Goal: Task Accomplishment & Management: Manage account settings

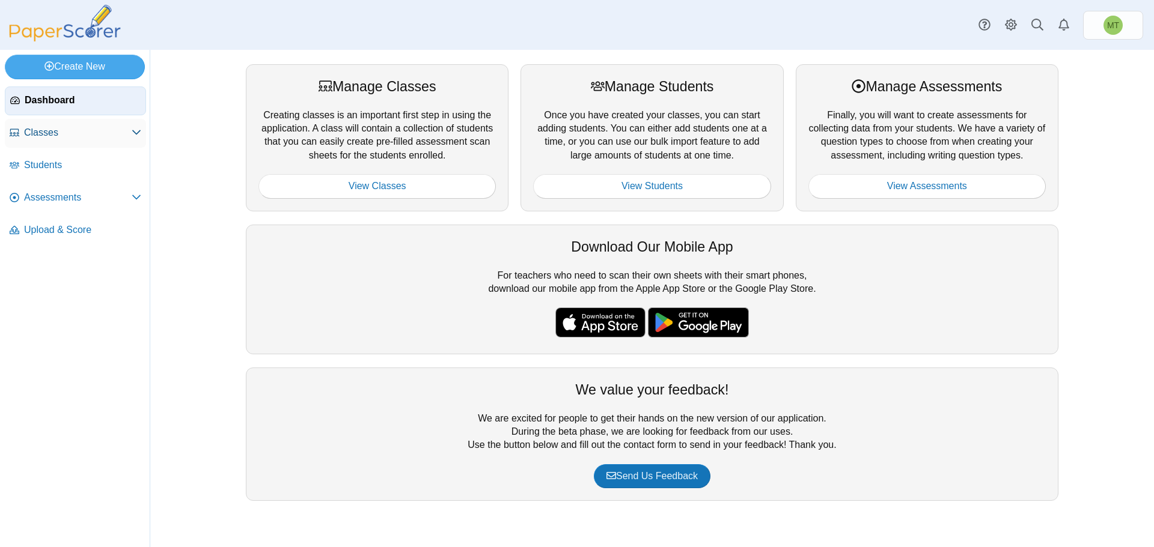
click at [52, 134] on span "Classes" at bounding box center [78, 132] width 108 height 13
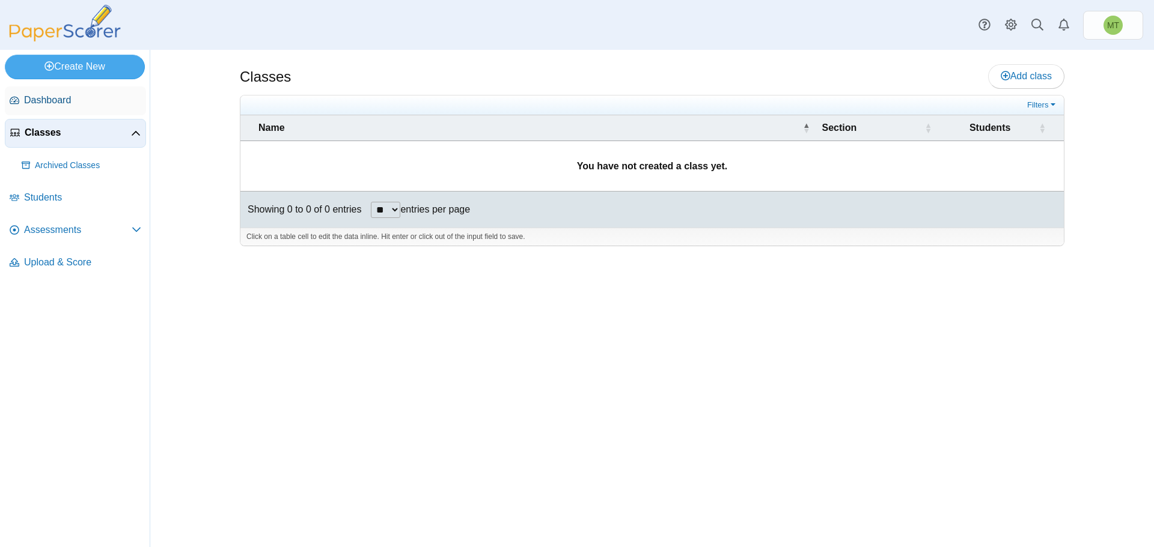
click at [35, 100] on span "Dashboard" at bounding box center [82, 100] width 117 height 13
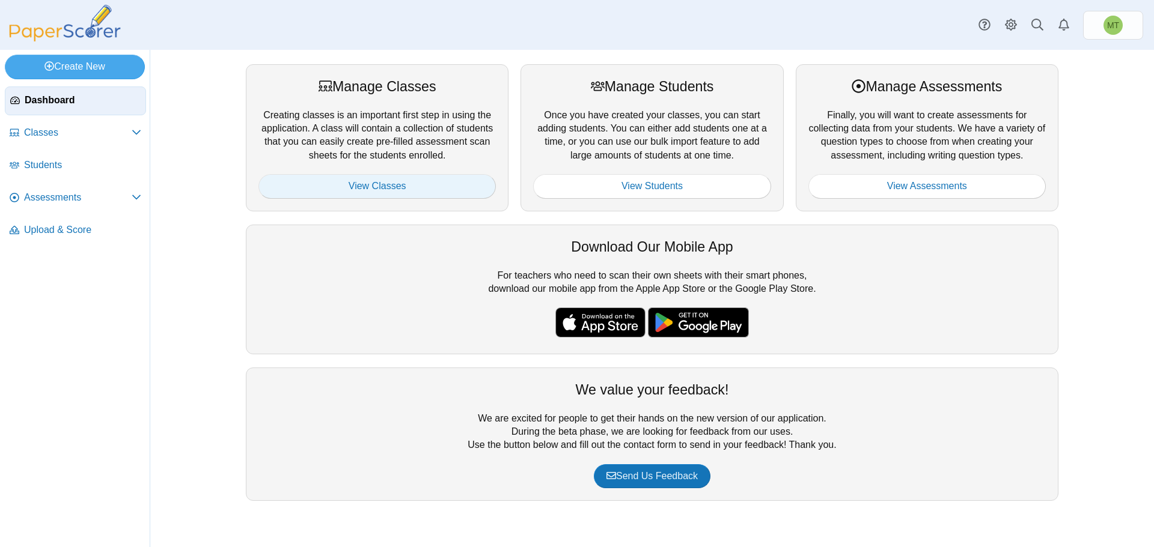
click at [364, 184] on link "View Classes" at bounding box center [376, 186] width 237 height 24
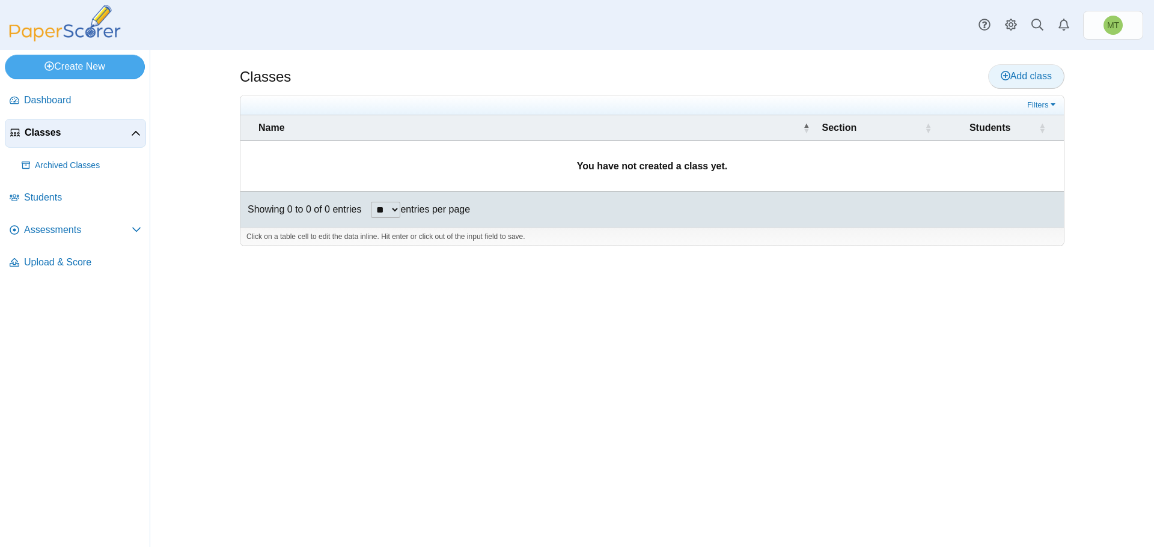
click at [1014, 68] on link "Add class" at bounding box center [1026, 76] width 76 height 24
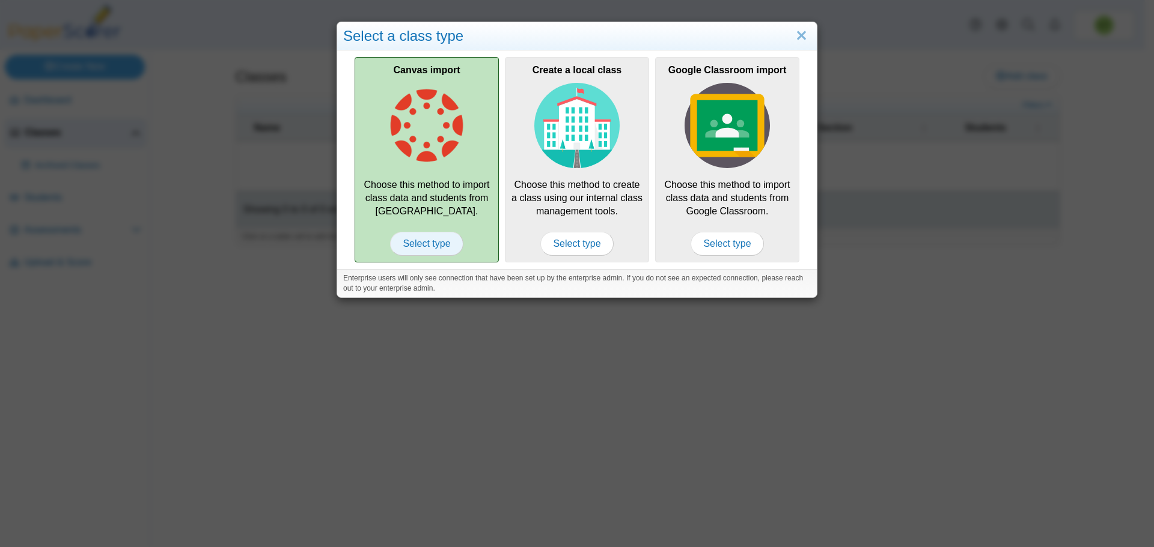
click at [418, 243] on span "Select type" at bounding box center [426, 244] width 73 height 24
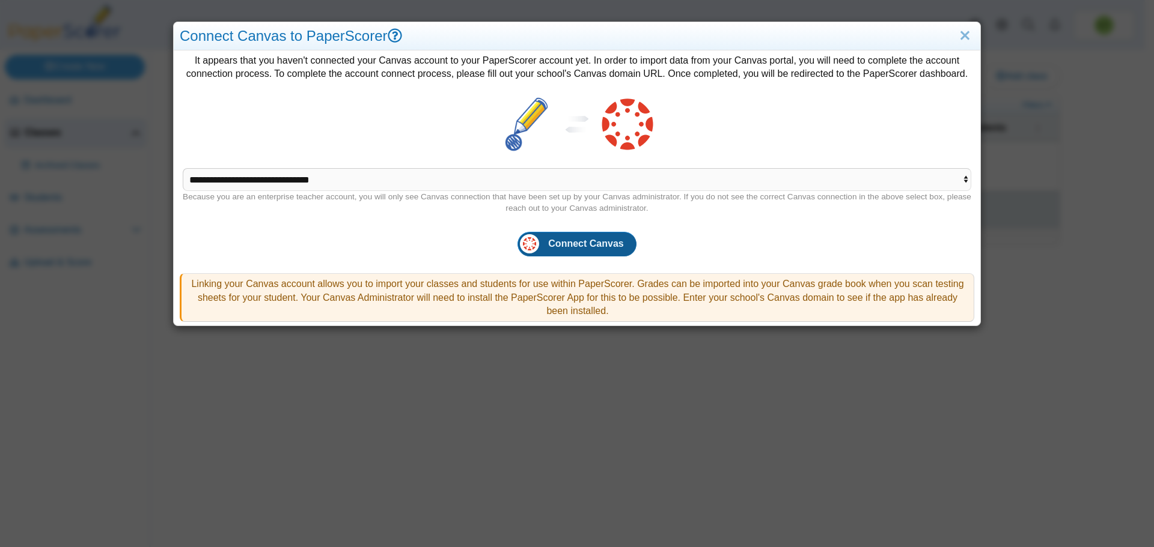
click at [580, 248] on span "Connect Canvas" at bounding box center [585, 244] width 75 height 10
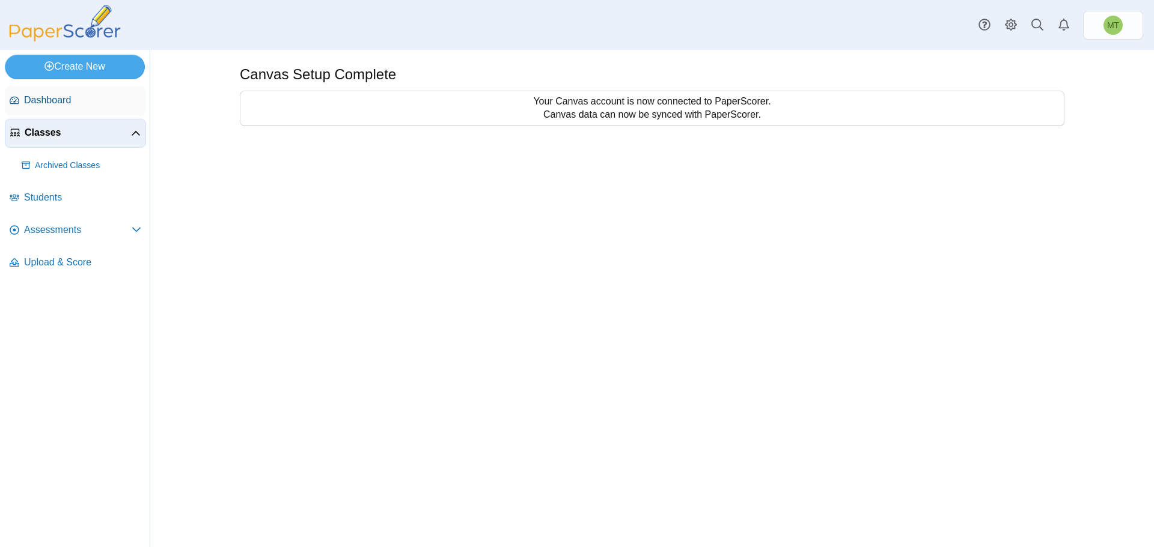
click at [51, 99] on span "Dashboard" at bounding box center [82, 100] width 117 height 13
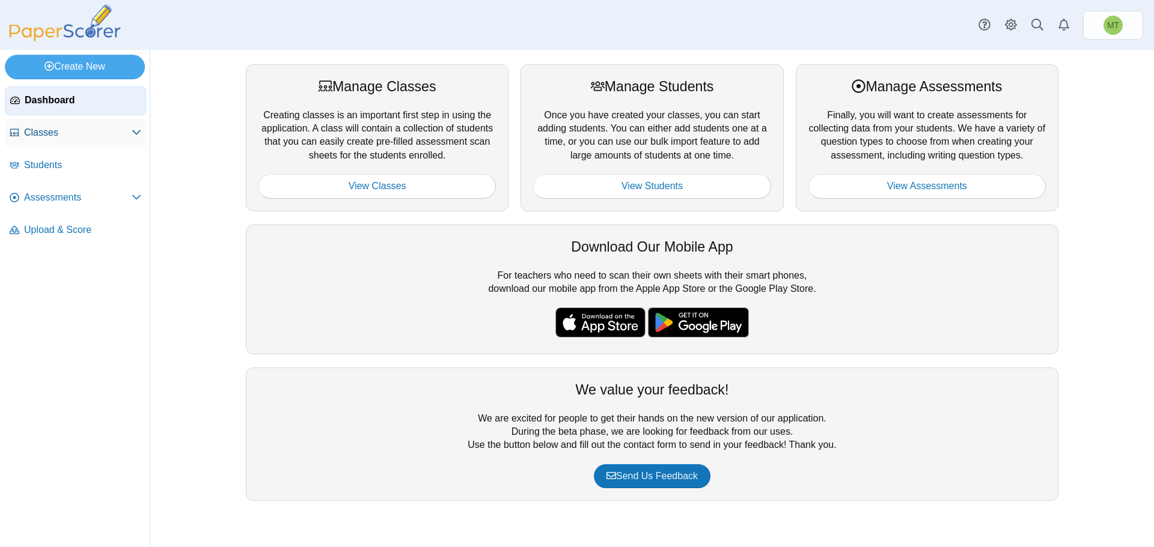
click at [47, 132] on span "Classes" at bounding box center [78, 132] width 108 height 13
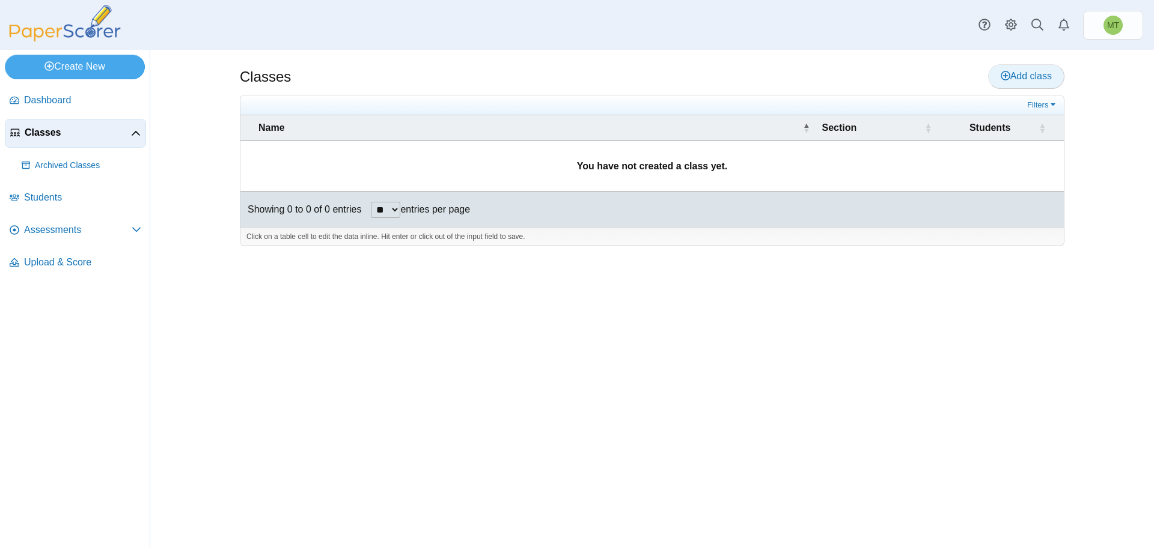
click at [1024, 74] on span "Add class" at bounding box center [1025, 76] width 51 height 10
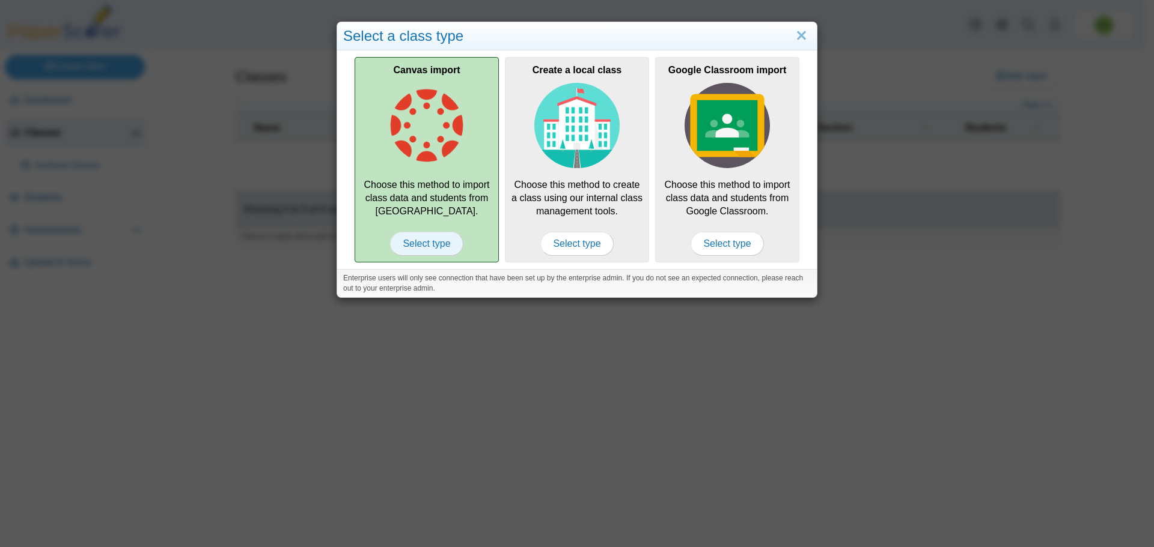
click at [430, 237] on span "Select type" at bounding box center [426, 244] width 73 height 24
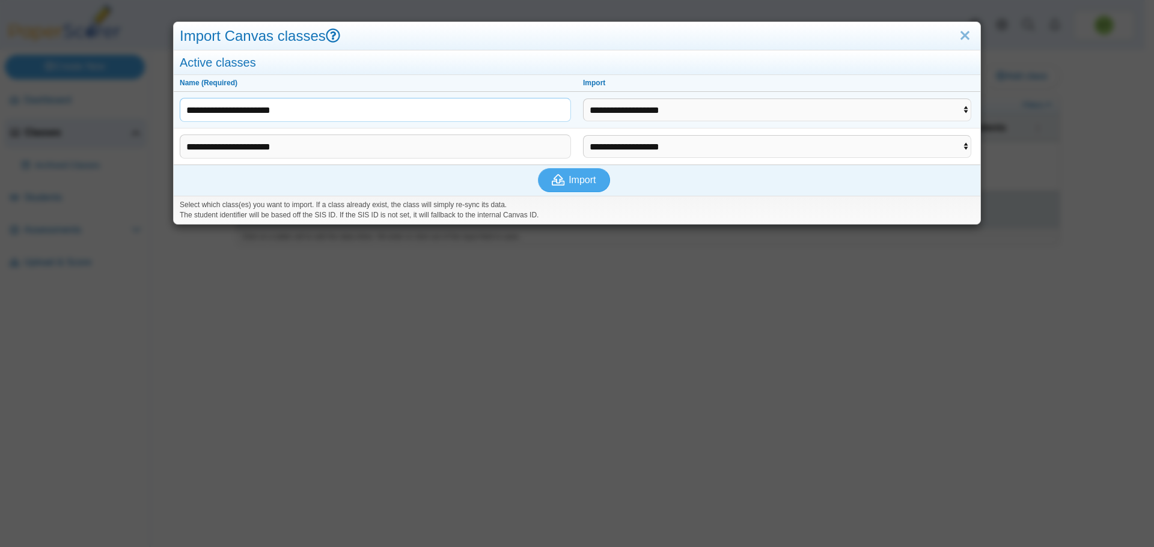
click at [386, 112] on input "**********" at bounding box center [375, 110] width 391 height 24
click at [387, 115] on input "**********" at bounding box center [375, 110] width 391 height 24
click at [346, 114] on input "**********" at bounding box center [375, 110] width 391 height 24
type input "**********"
click at [960, 106] on select "**********" at bounding box center [777, 110] width 388 height 23
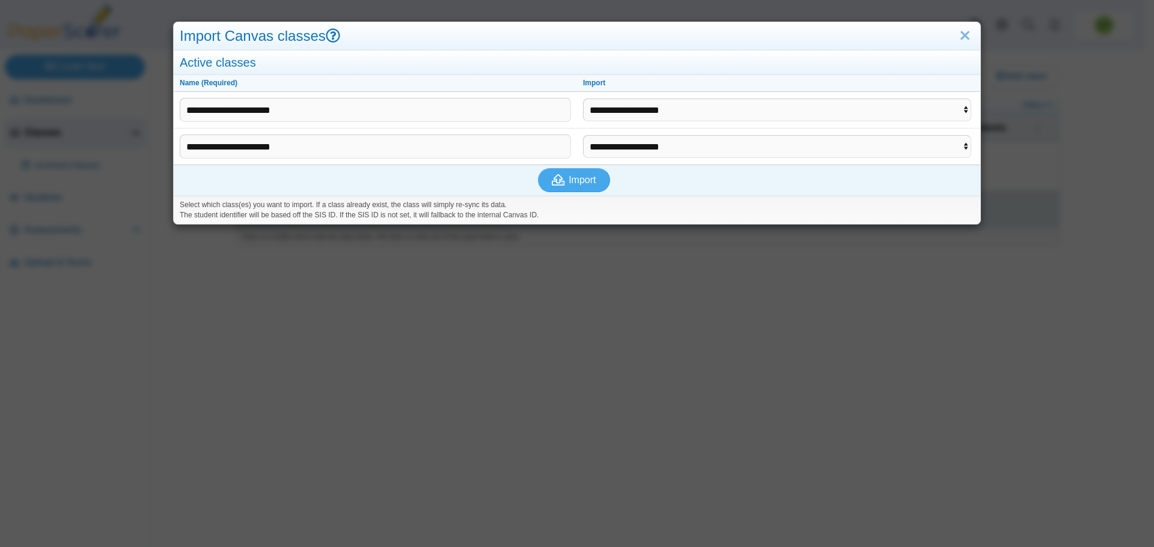
click at [635, 341] on div "**********" at bounding box center [577, 273] width 1154 height 547
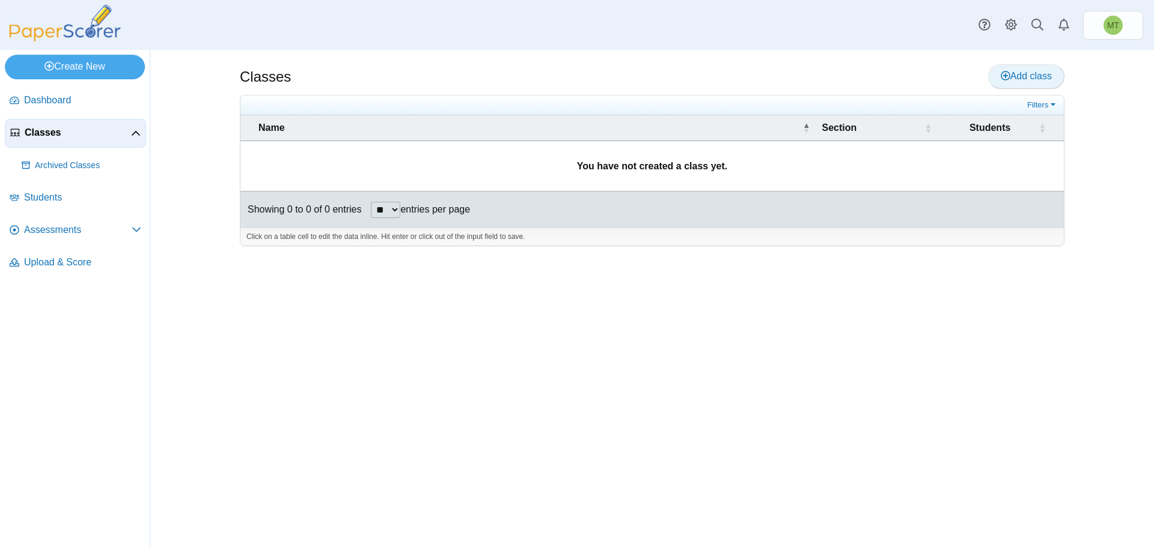
click at [1027, 74] on span "Add class" at bounding box center [1025, 76] width 51 height 10
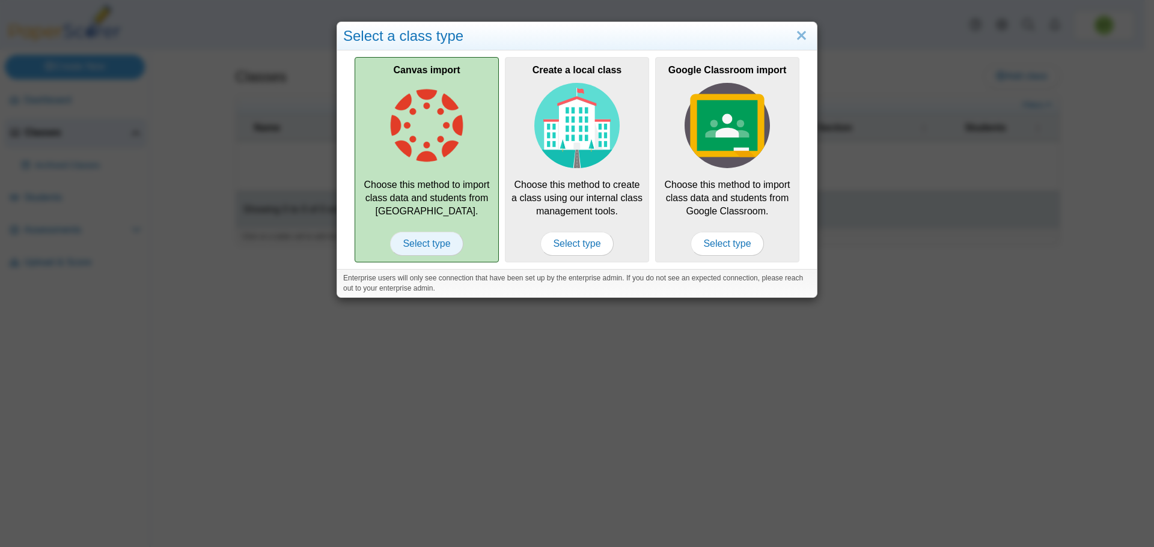
click at [421, 237] on span "Select type" at bounding box center [426, 244] width 73 height 24
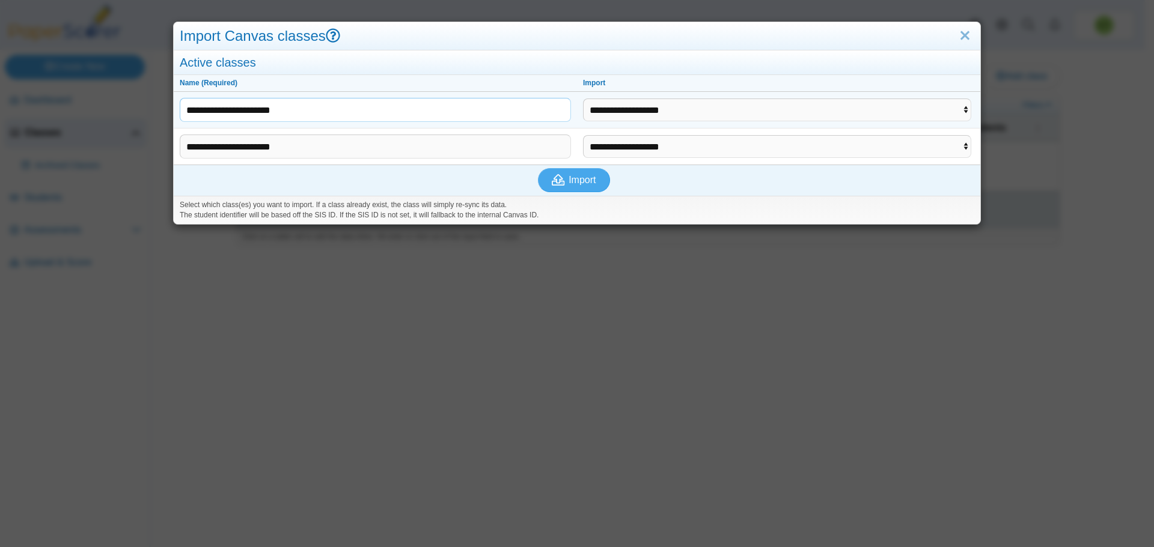
click at [347, 112] on input "**********" at bounding box center [375, 110] width 391 height 24
type input "**********"
click at [960, 106] on select "**********" at bounding box center [777, 110] width 388 height 23
click at [961, 34] on link "Close" at bounding box center [964, 36] width 19 height 20
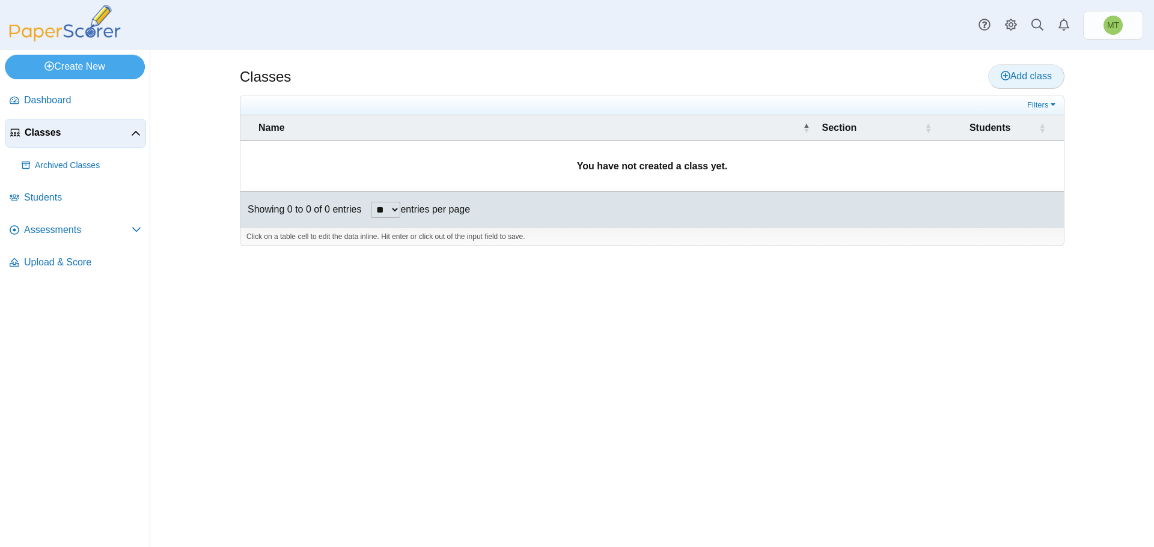
click at [1025, 72] on span "Add class" at bounding box center [1025, 76] width 51 height 10
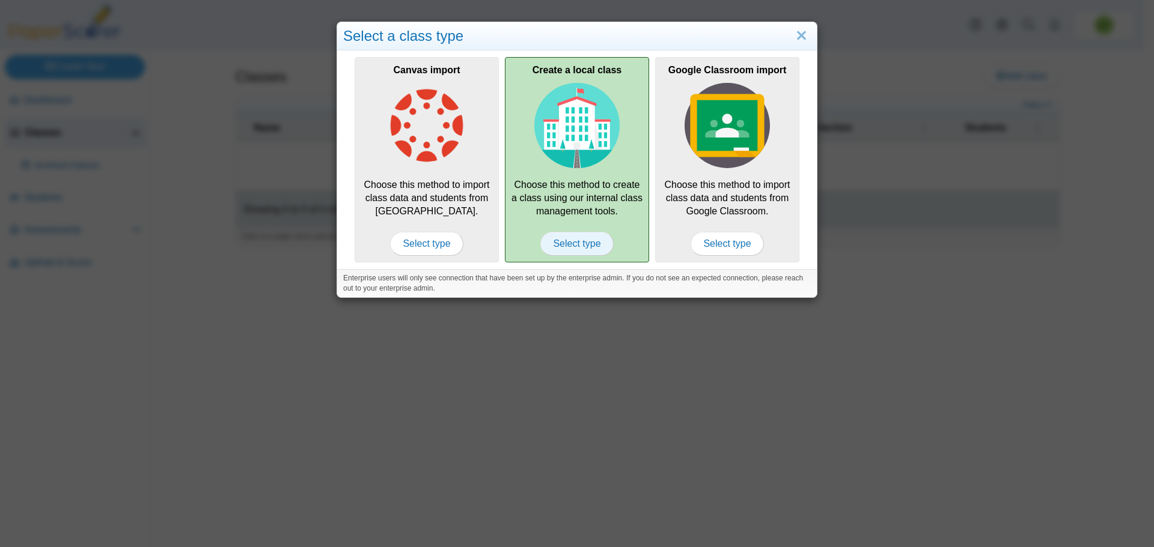
click at [568, 245] on span "Select type" at bounding box center [576, 244] width 73 height 24
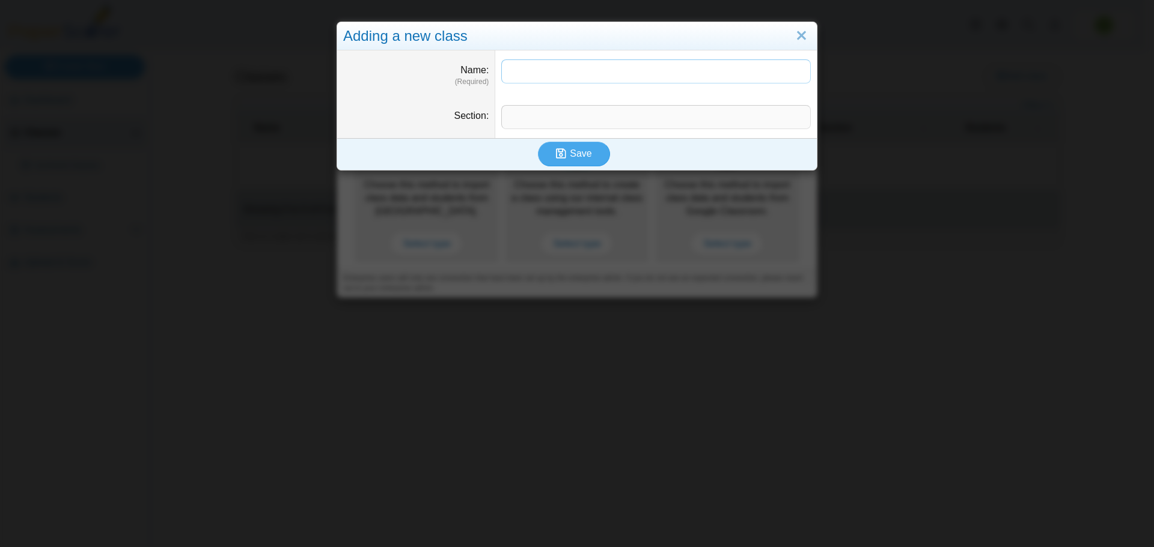
click at [540, 76] on input "Name" at bounding box center [655, 71] width 309 height 24
click at [797, 34] on link "Close" at bounding box center [801, 36] width 19 height 20
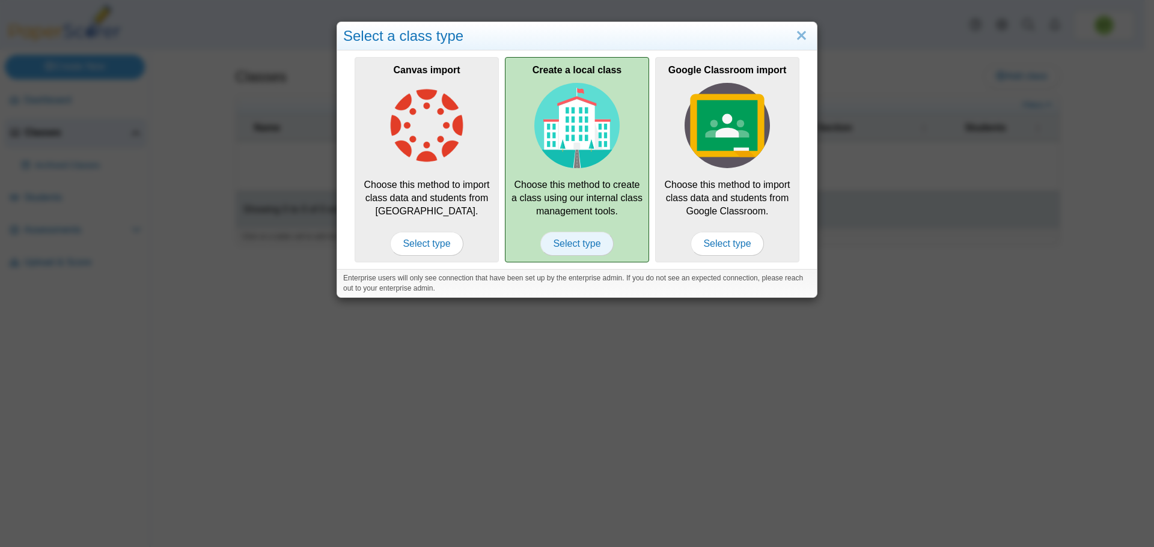
click at [576, 245] on span "Select type" at bounding box center [576, 244] width 73 height 24
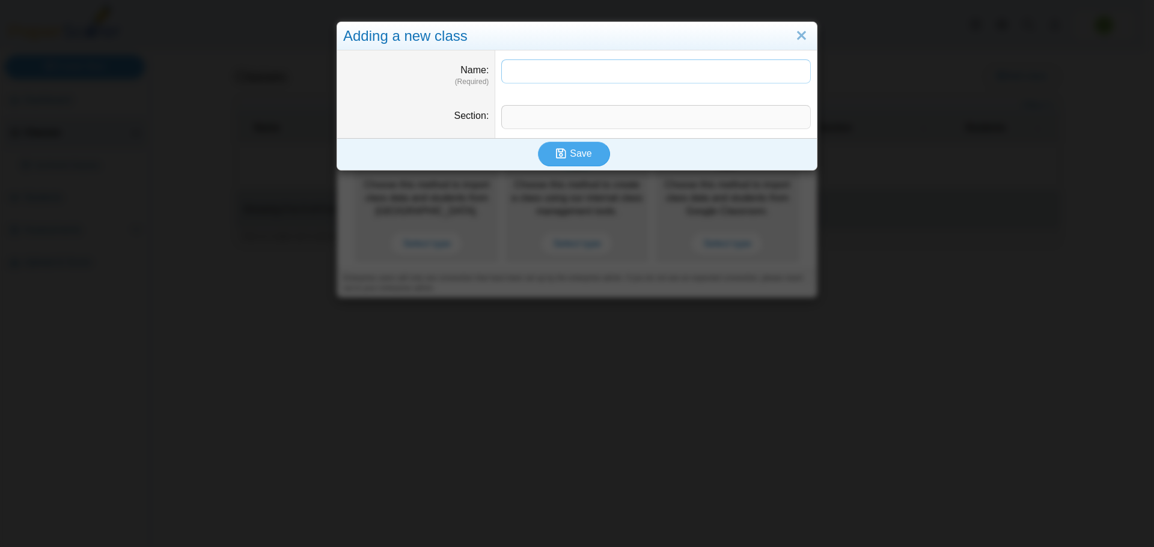
click at [562, 73] on input "Name" at bounding box center [655, 71] width 309 height 24
type input "*"
type input "**********"
click at [570, 115] on input "Section" at bounding box center [655, 117] width 309 height 24
type input "*****"
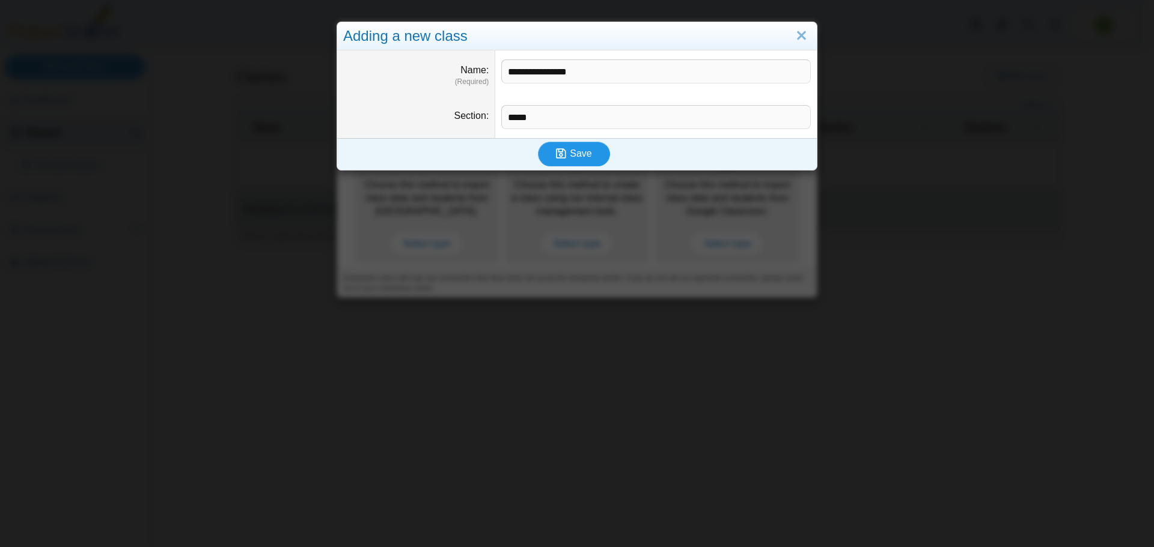
click at [570, 153] on span "Save" at bounding box center [581, 153] width 22 height 10
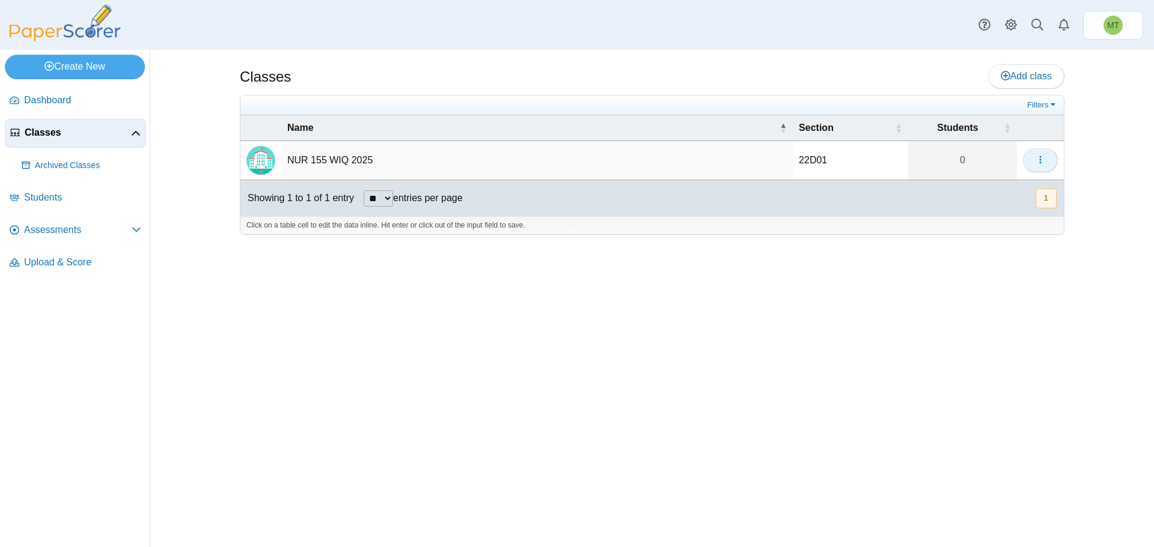
click at [1041, 159] on icon "button" at bounding box center [1040, 160] width 10 height 10
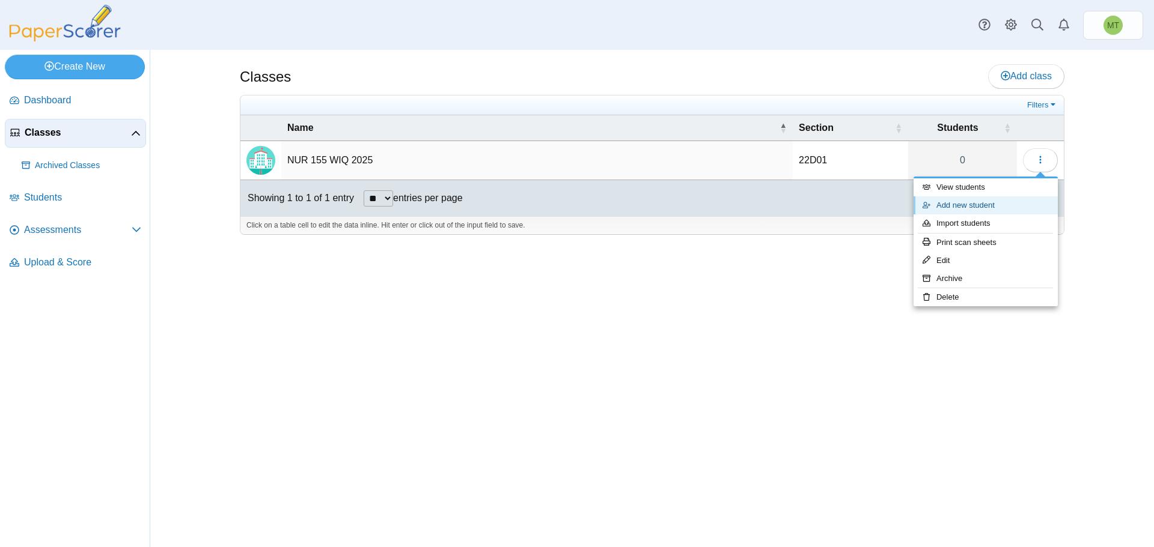
click at [1017, 205] on link "Add new student" at bounding box center [985, 205] width 144 height 18
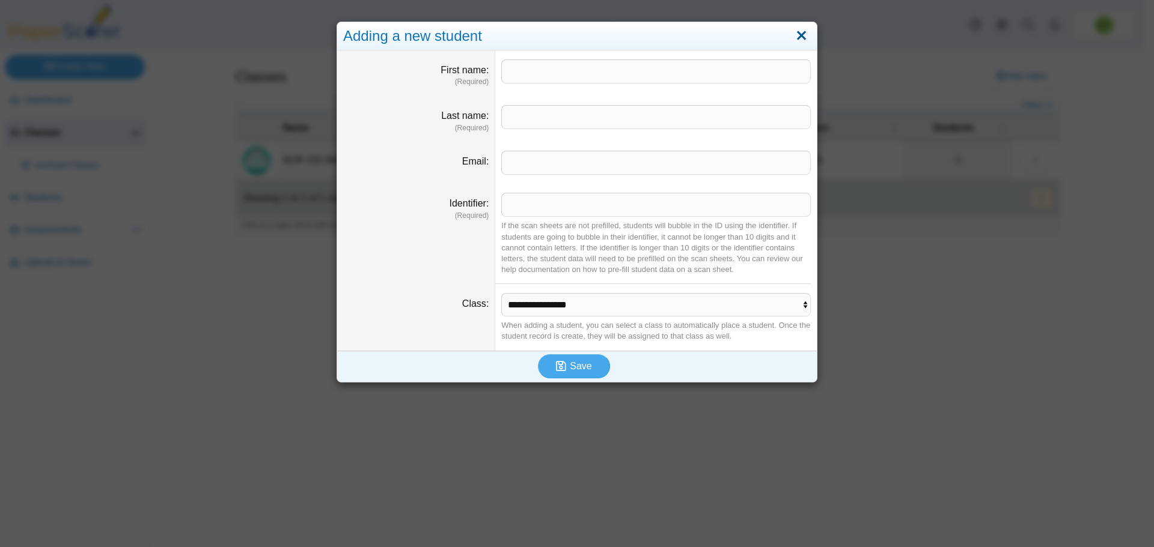
click at [799, 37] on link "Close" at bounding box center [801, 36] width 19 height 20
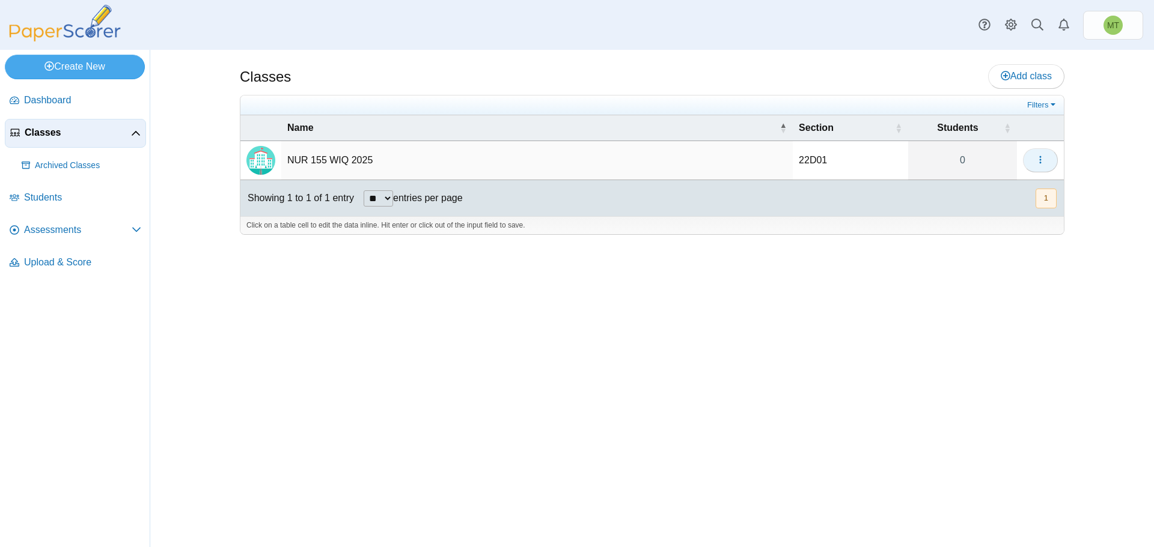
click at [1044, 162] on icon "button" at bounding box center [1040, 160] width 10 height 10
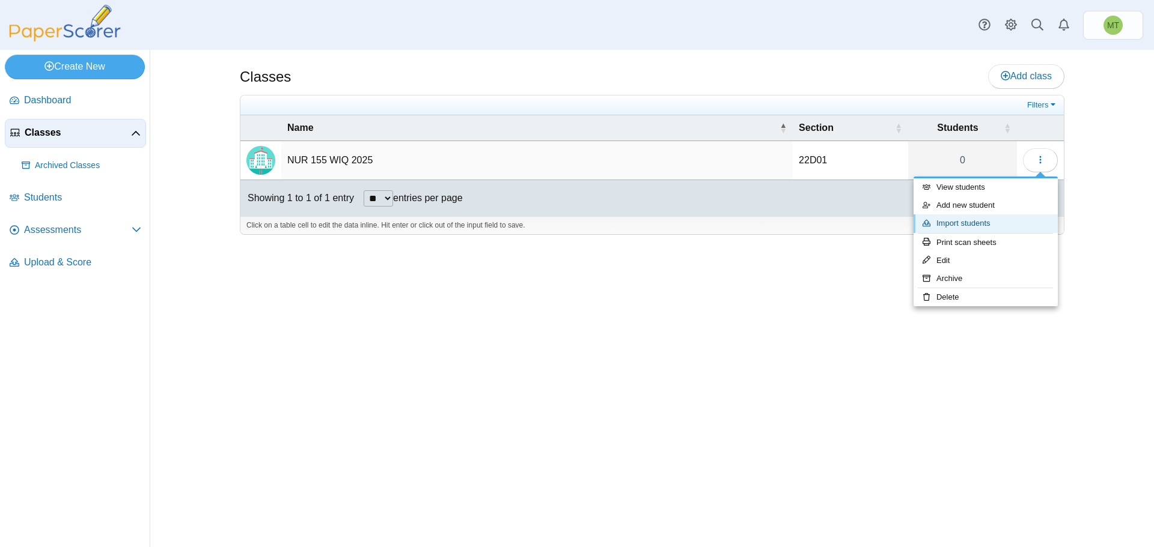
click at [979, 223] on link "Import students" at bounding box center [985, 224] width 144 height 18
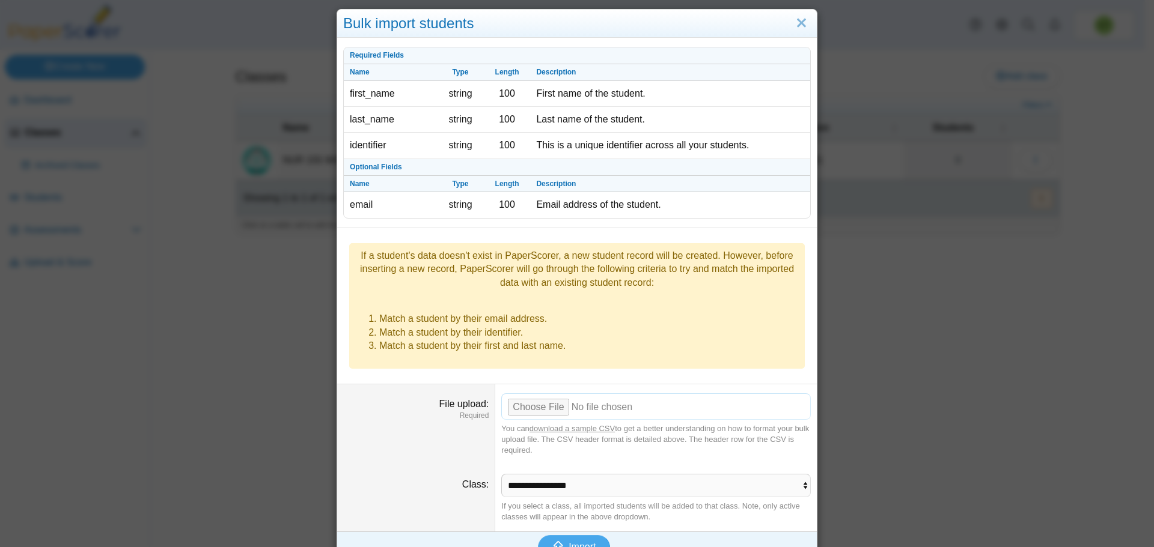
scroll to position [16, 0]
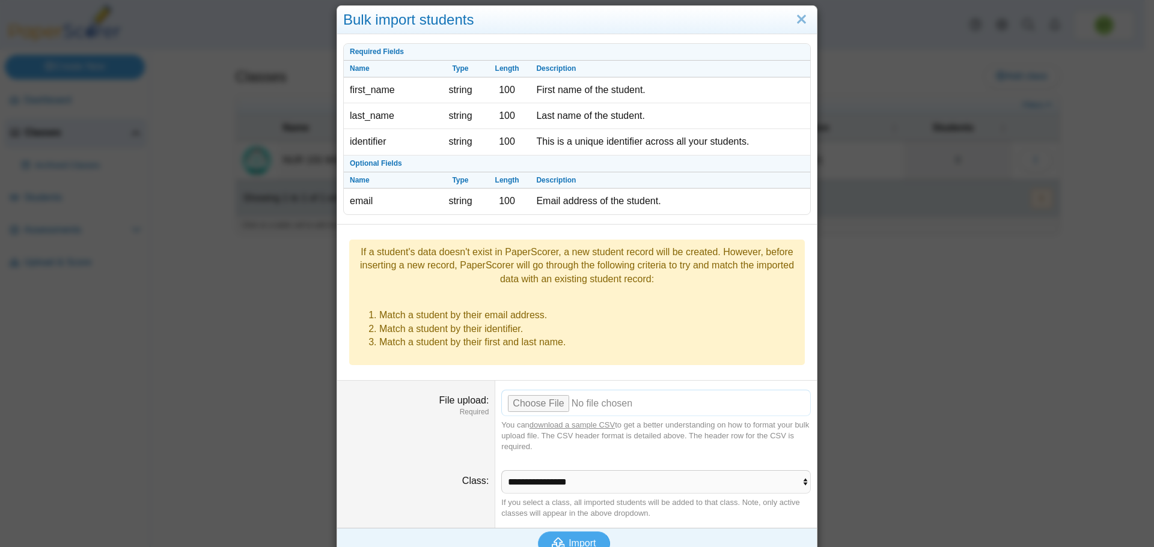
click at [541, 390] on input "File upload" at bounding box center [655, 403] width 309 height 26
type input "**********"
click at [576, 538] on span "Import" at bounding box center [581, 543] width 27 height 10
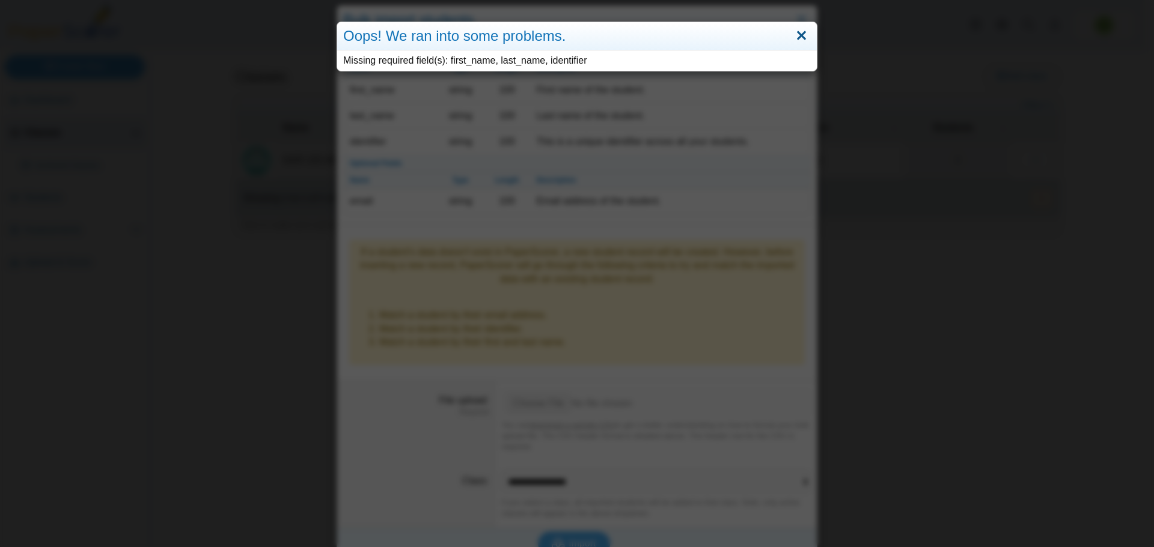
click at [801, 32] on link "Close" at bounding box center [801, 36] width 19 height 20
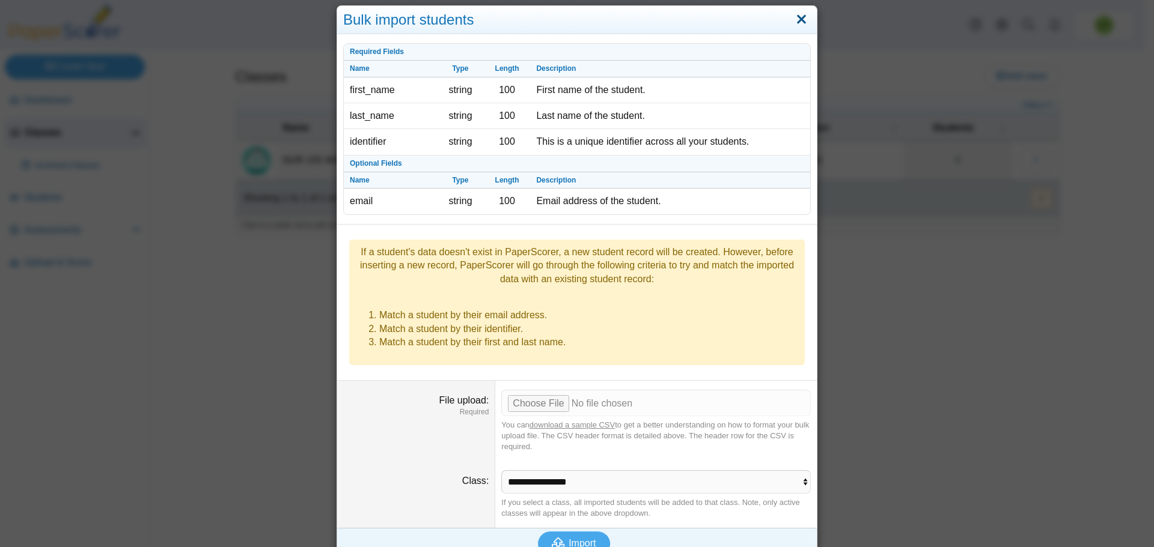
click at [797, 14] on link "Close" at bounding box center [801, 20] width 19 height 20
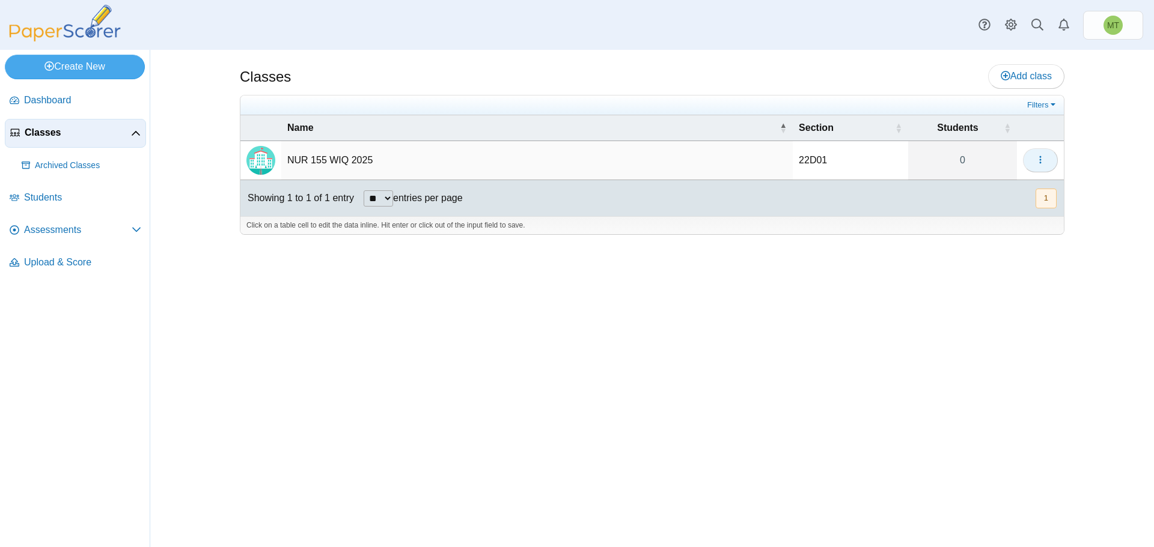
click at [1047, 159] on button "button" at bounding box center [1040, 160] width 35 height 24
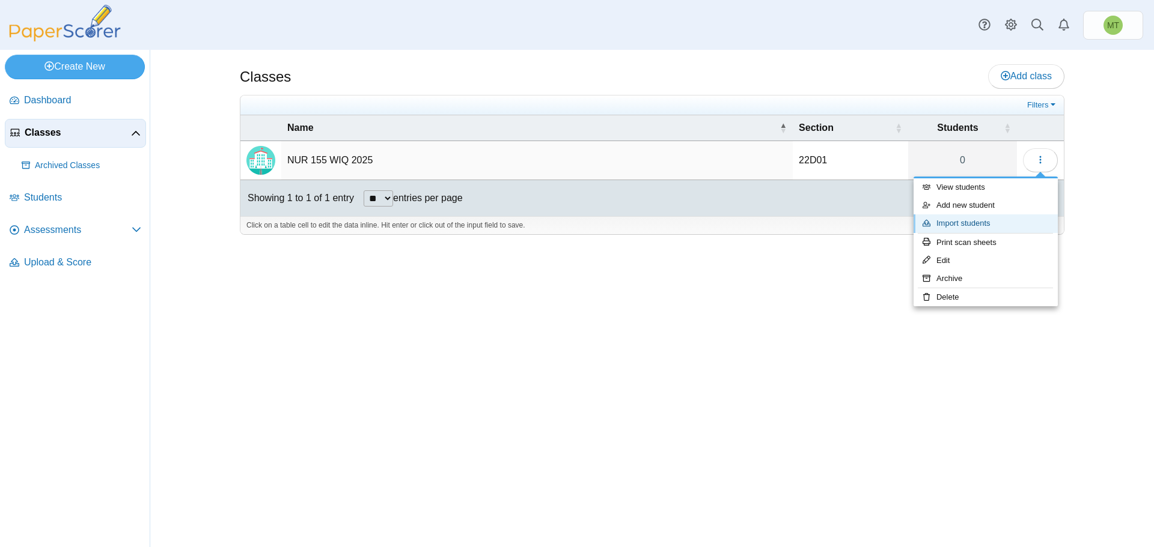
click at [996, 223] on link "Import students" at bounding box center [985, 224] width 144 height 18
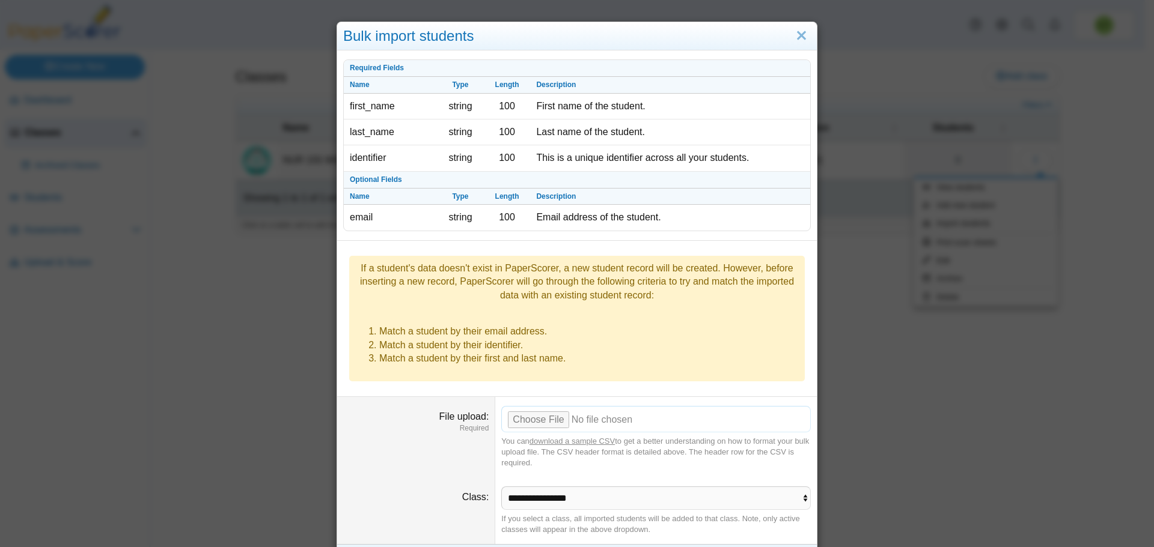
click at [529, 406] on input "File upload" at bounding box center [655, 419] width 309 height 26
click at [534, 406] on input "File upload" at bounding box center [655, 419] width 309 height 26
type input "**********"
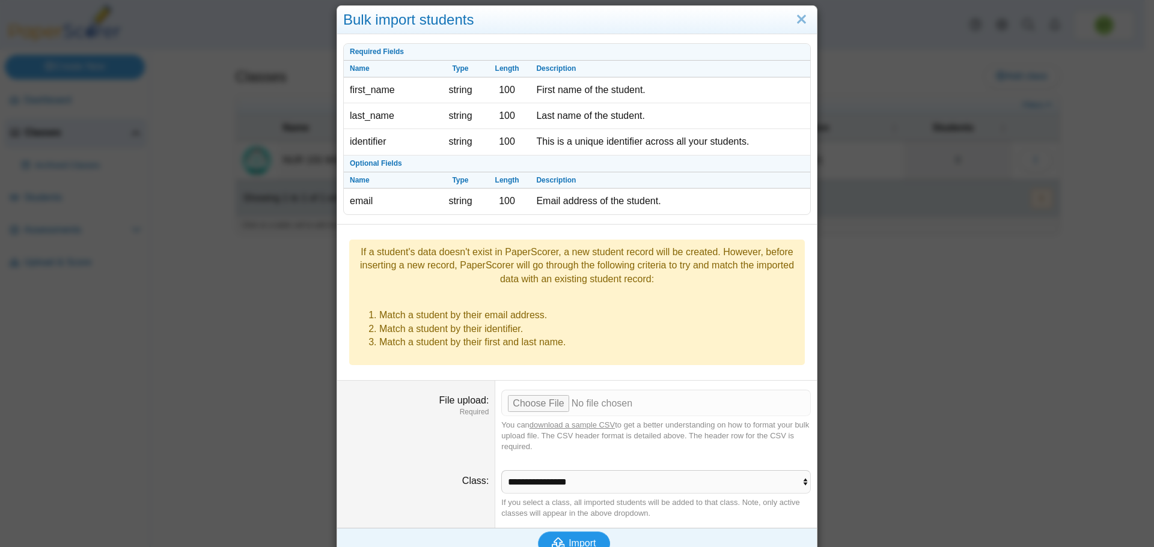
click at [580, 538] on span "Import" at bounding box center [581, 543] width 27 height 10
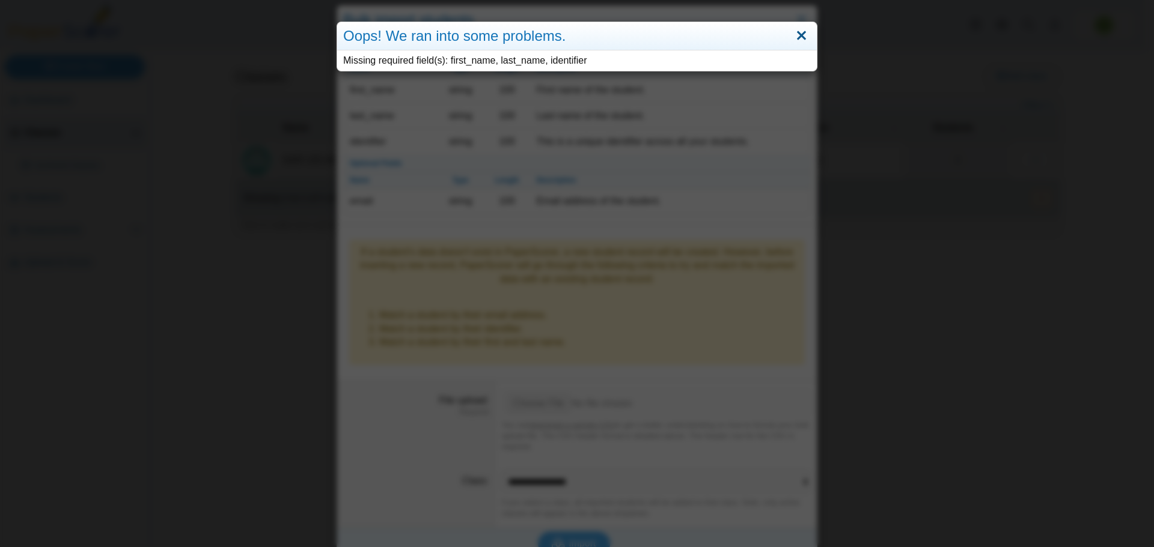
click at [803, 35] on link "Close" at bounding box center [801, 36] width 19 height 20
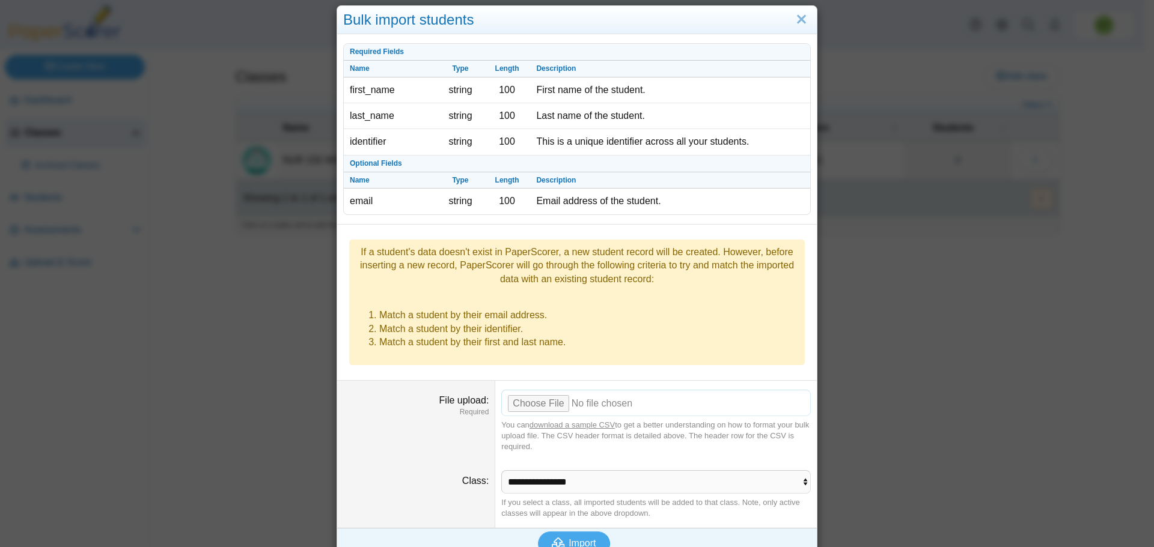
click at [538, 390] on input "File upload" at bounding box center [655, 403] width 309 height 26
click at [568, 538] on span "Import" at bounding box center [581, 543] width 27 height 10
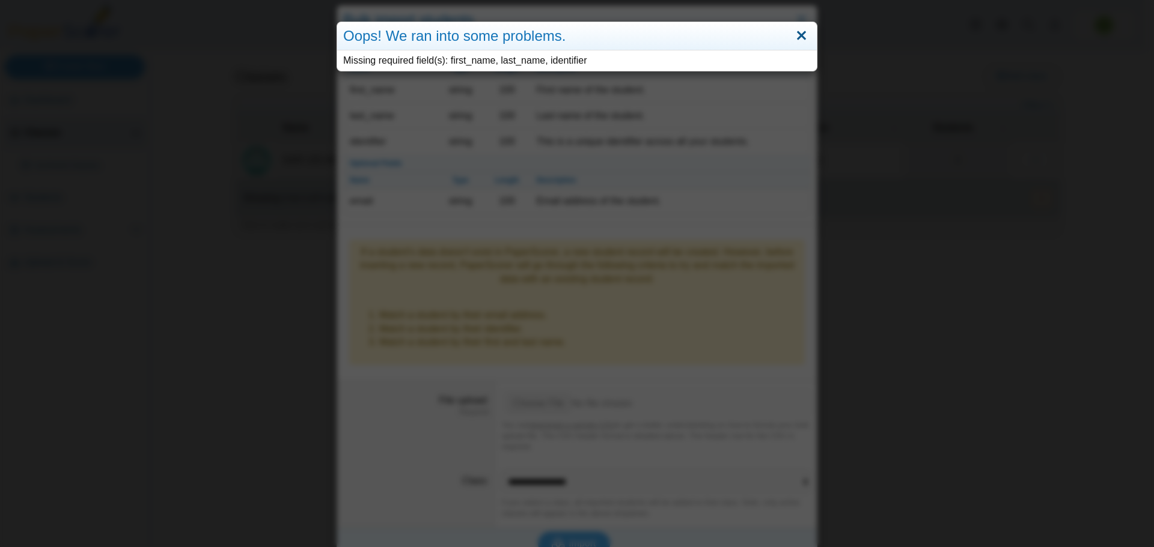
click at [800, 35] on link "Close" at bounding box center [801, 36] width 19 height 20
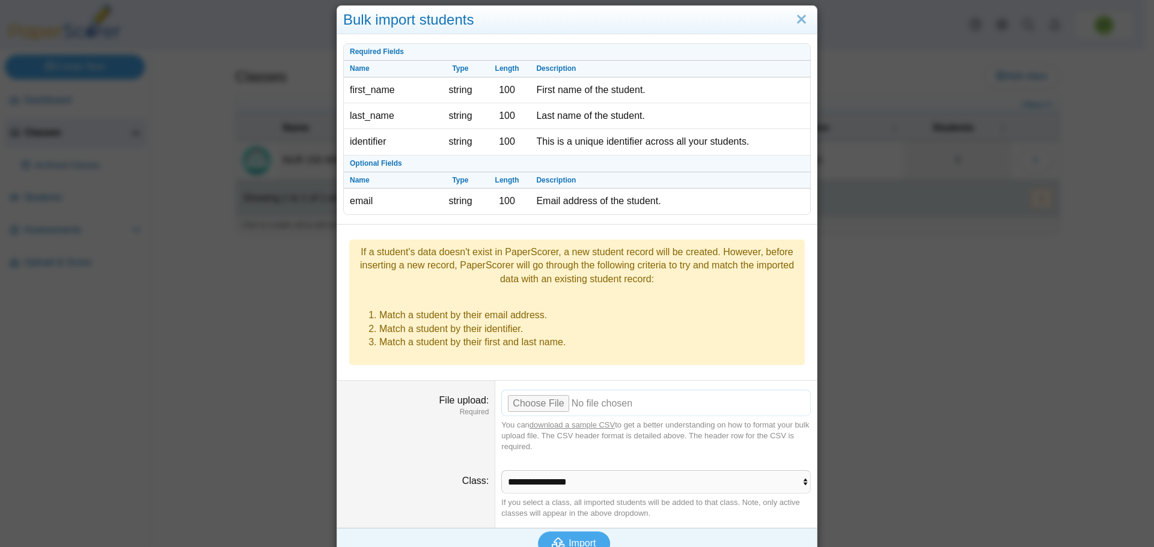
click at [548, 390] on input "File upload" at bounding box center [655, 403] width 309 height 26
click at [580, 538] on span "Import" at bounding box center [581, 543] width 27 height 10
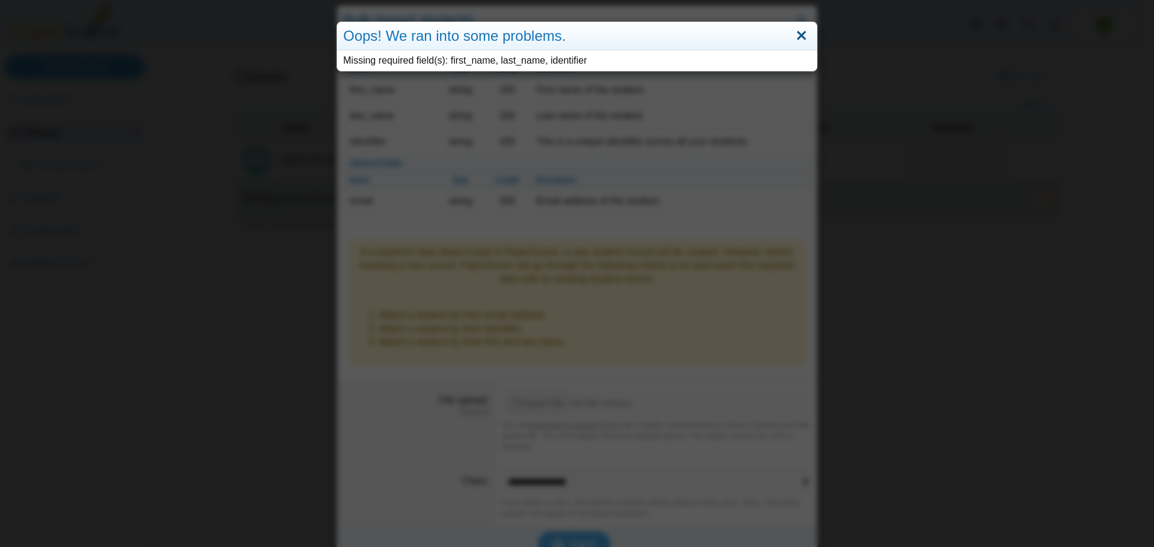
click at [799, 41] on link "Close" at bounding box center [801, 36] width 19 height 20
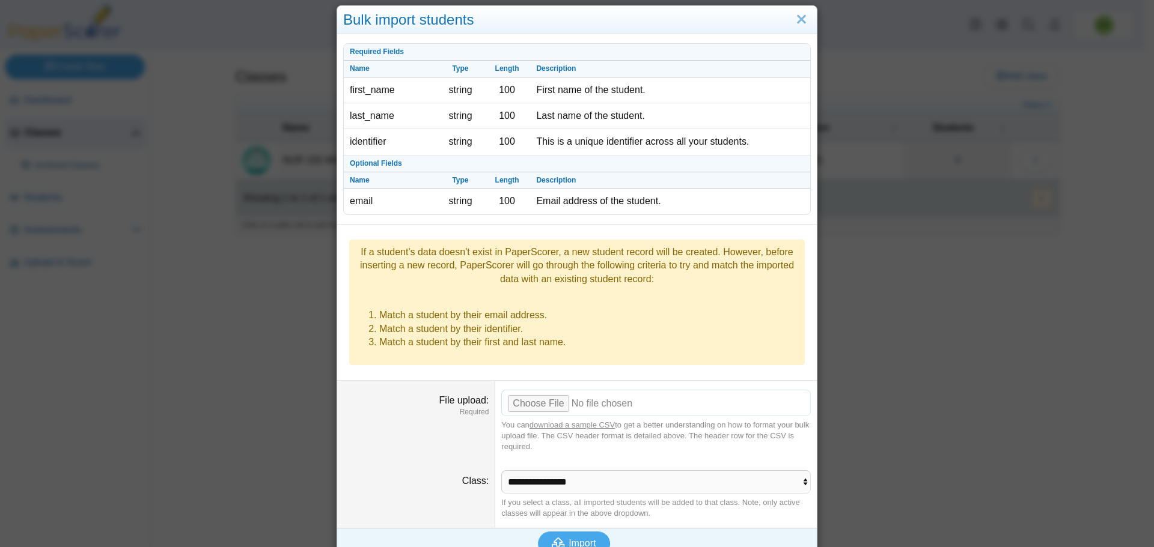
click at [542, 390] on input "File upload" at bounding box center [655, 403] width 309 height 26
click at [537, 390] on input "File upload" at bounding box center [655, 403] width 309 height 26
click at [570, 538] on span "Import" at bounding box center [581, 543] width 27 height 10
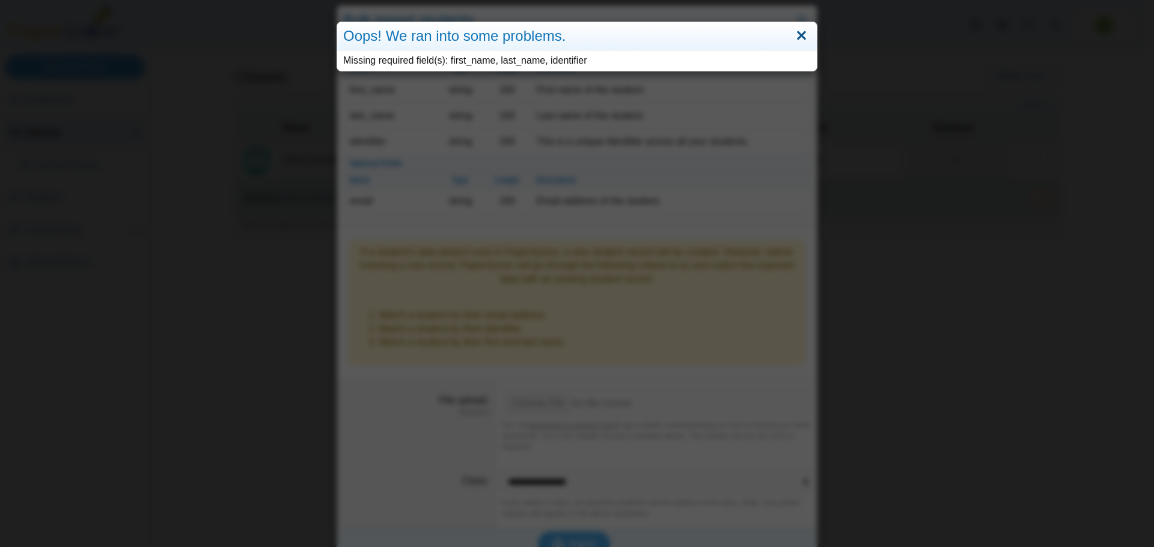
click at [796, 35] on link "Close" at bounding box center [801, 36] width 19 height 20
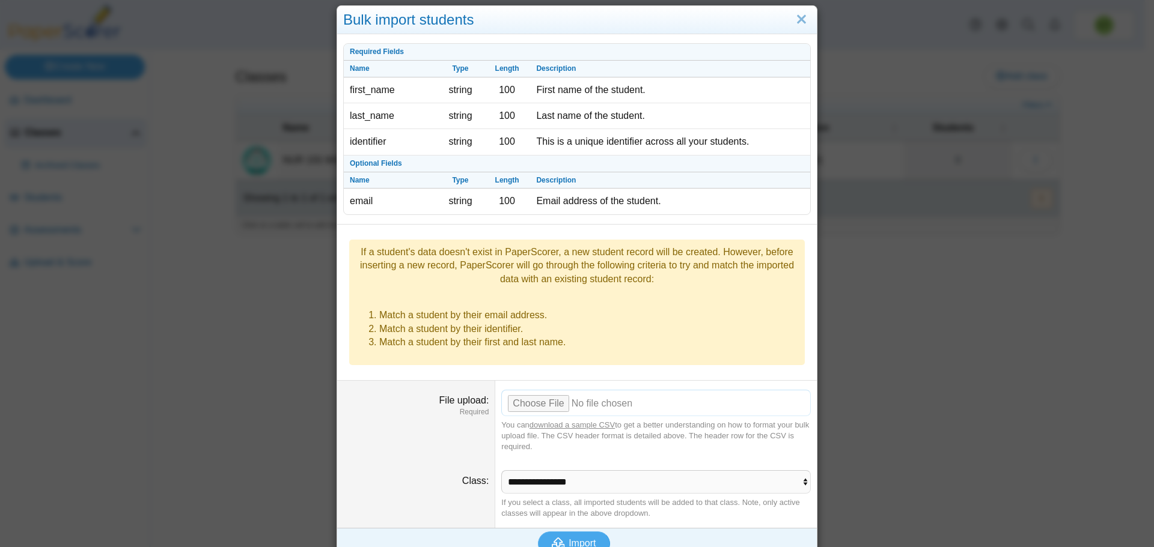
click at [546, 390] on input "File upload" at bounding box center [655, 403] width 309 height 26
type input "**********"
click at [583, 538] on span "Import" at bounding box center [581, 543] width 27 height 10
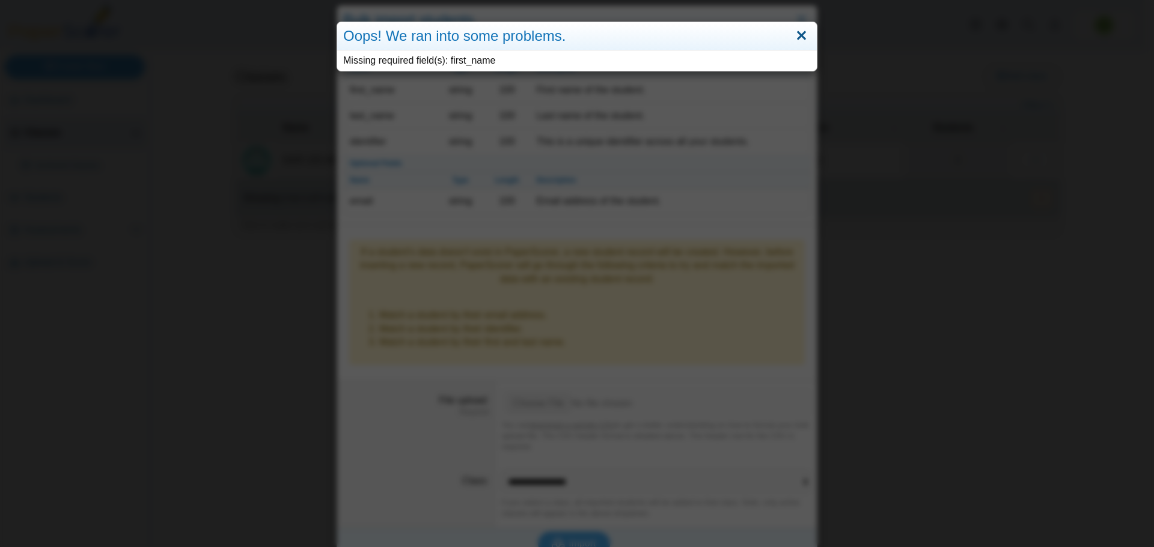
click at [800, 37] on link "Close" at bounding box center [801, 36] width 19 height 20
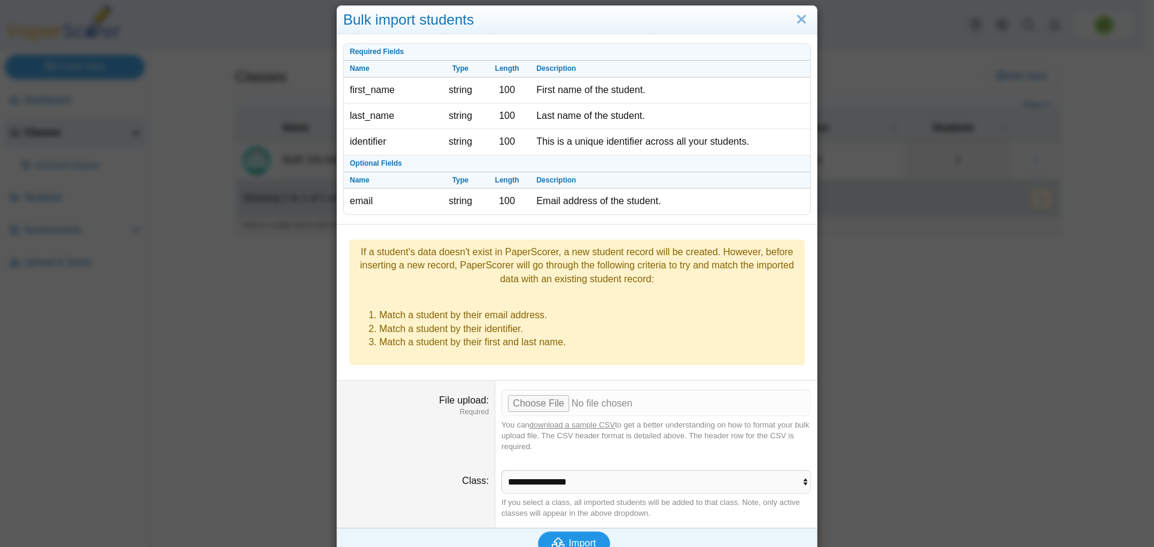
click at [568, 538] on span "Import" at bounding box center [581, 543] width 27 height 10
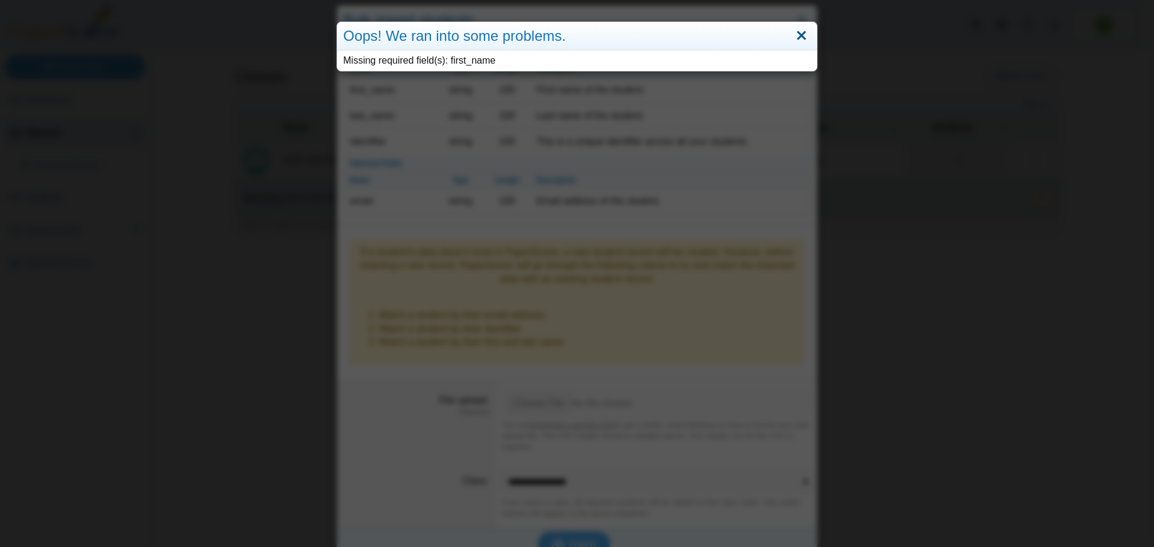
click at [801, 37] on link "Close" at bounding box center [801, 36] width 19 height 20
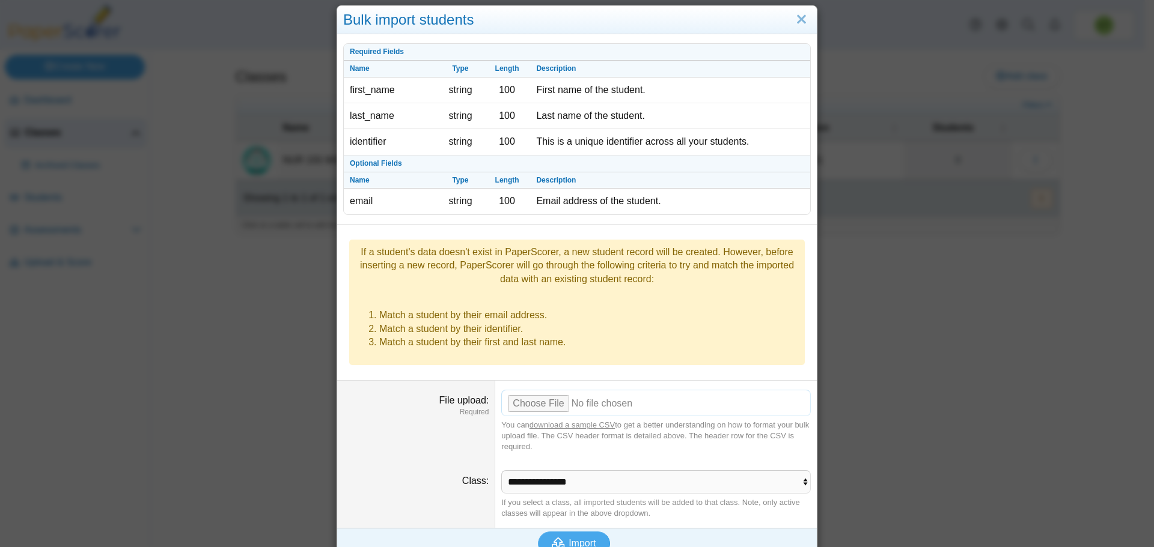
click at [536, 390] on input "File upload" at bounding box center [655, 403] width 309 height 26
click at [572, 538] on span "Import" at bounding box center [581, 543] width 27 height 10
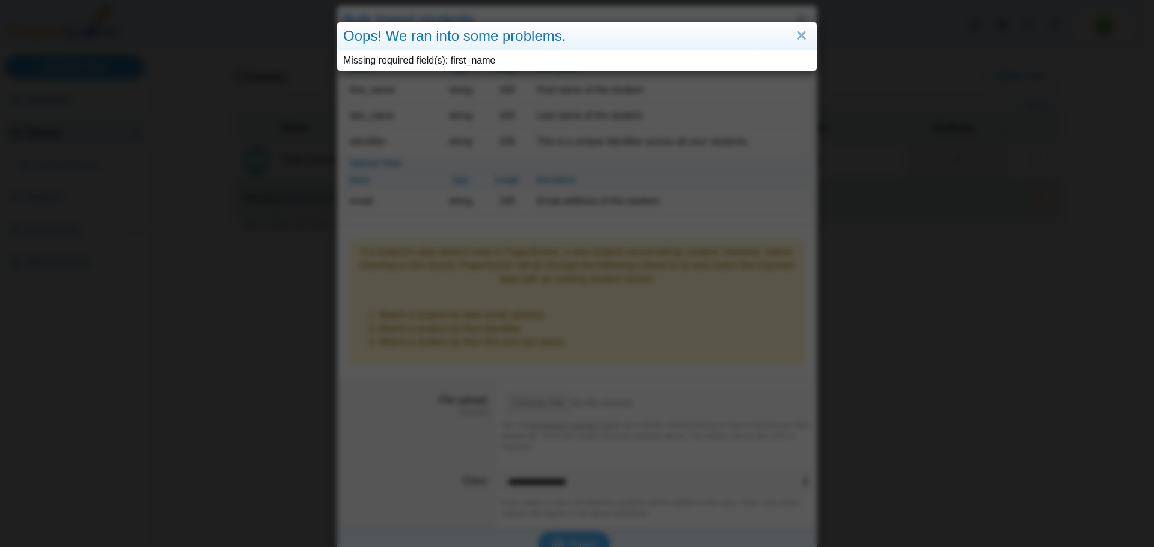
drag, startPoint x: 798, startPoint y: 35, endPoint x: 782, endPoint y: 57, distance: 26.7
click at [800, 35] on link "Close" at bounding box center [801, 36] width 19 height 20
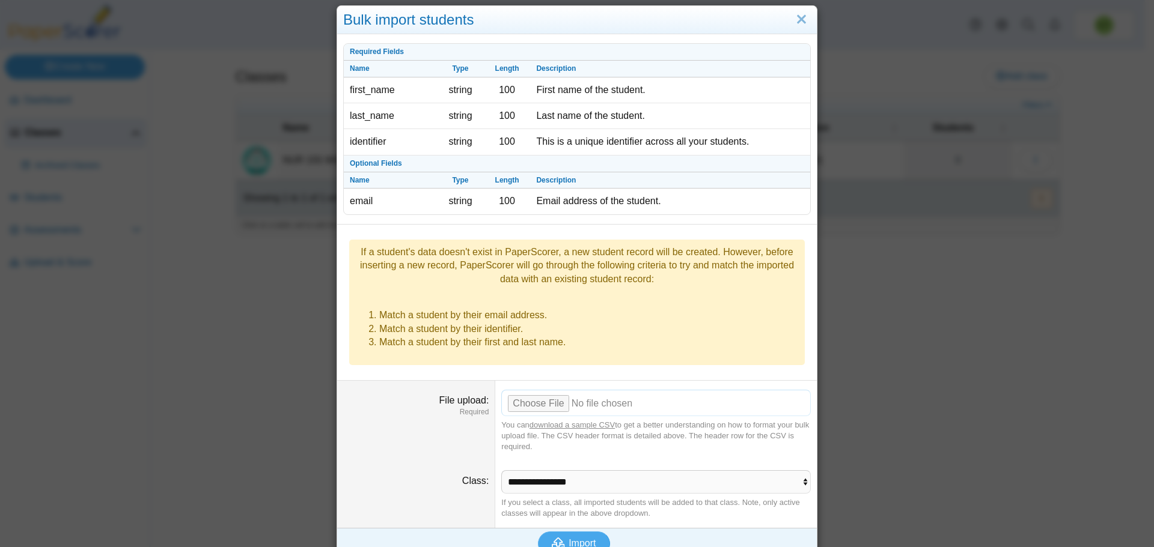
click at [533, 390] on input "File upload" at bounding box center [655, 403] width 309 height 26
click at [568, 538] on span "Import" at bounding box center [581, 543] width 27 height 10
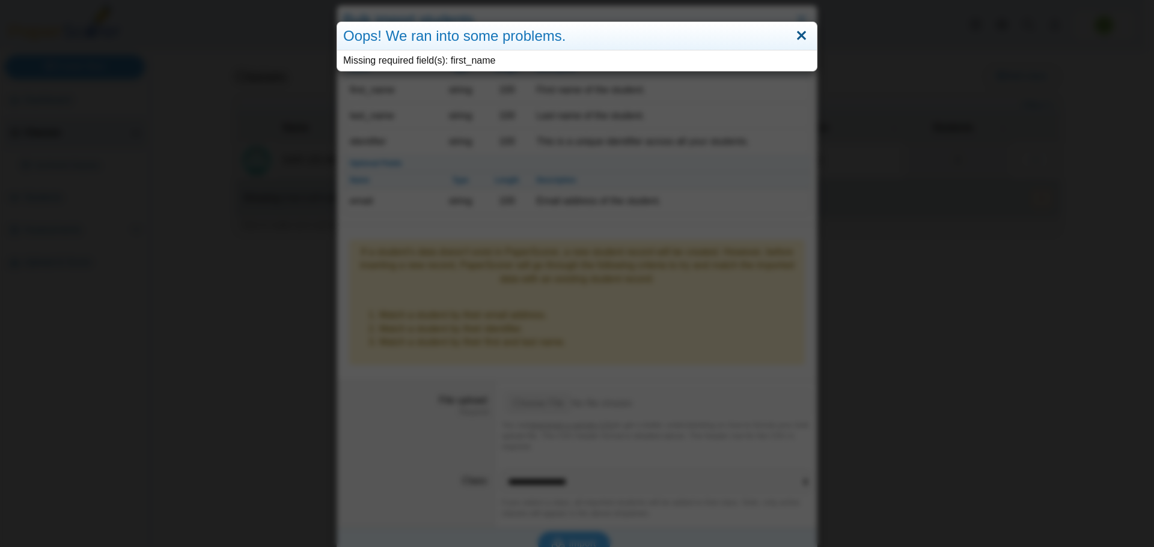
click at [792, 30] on link "Close" at bounding box center [801, 36] width 19 height 20
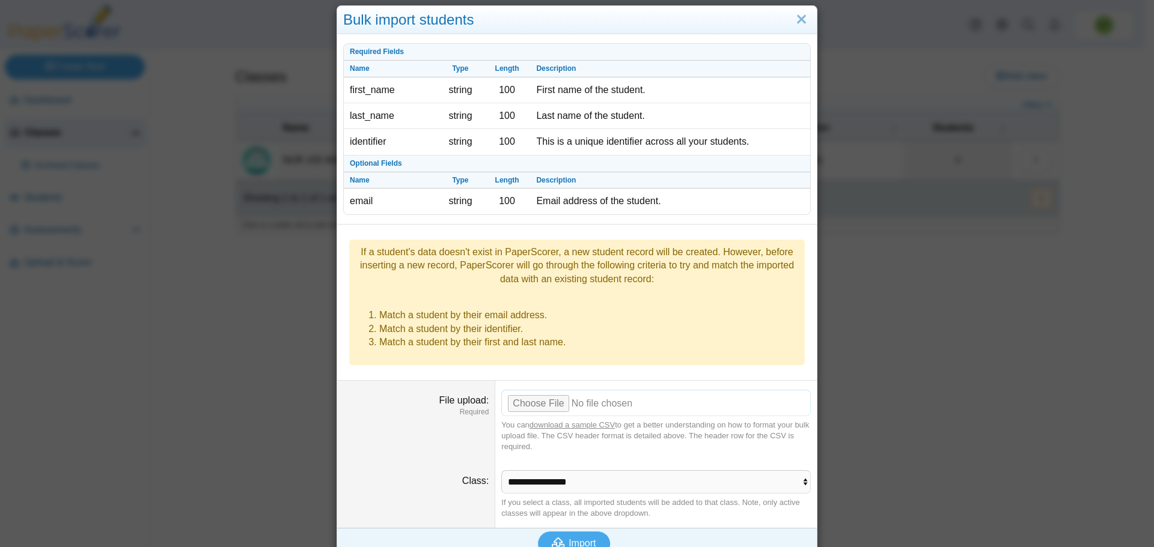
click at [525, 390] on input "File upload" at bounding box center [655, 403] width 309 height 26
click at [571, 538] on span "Import" at bounding box center [581, 543] width 27 height 10
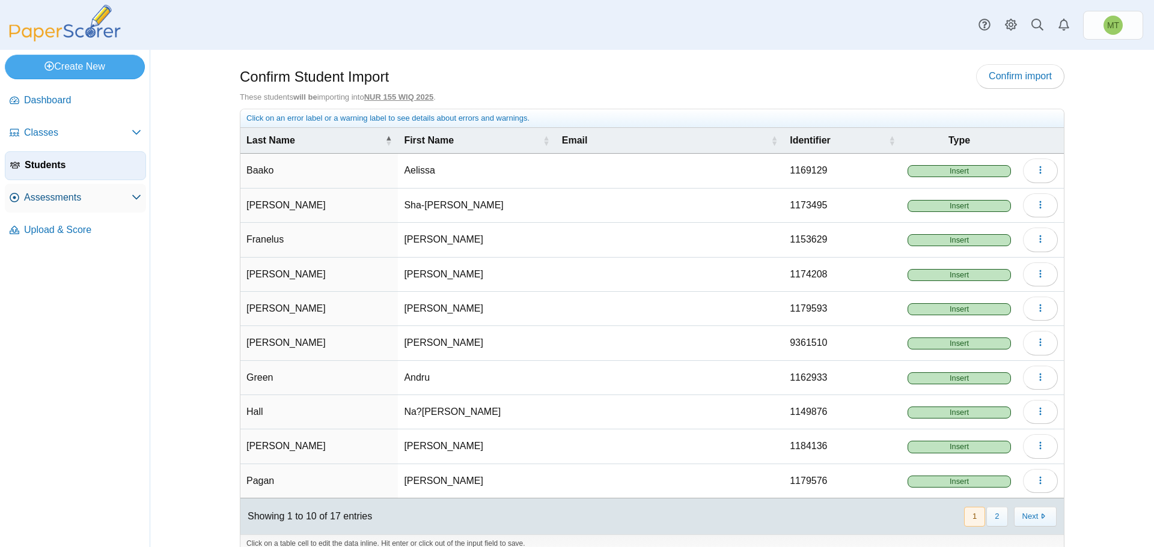
click at [70, 199] on span "Assessments" at bounding box center [78, 197] width 108 height 13
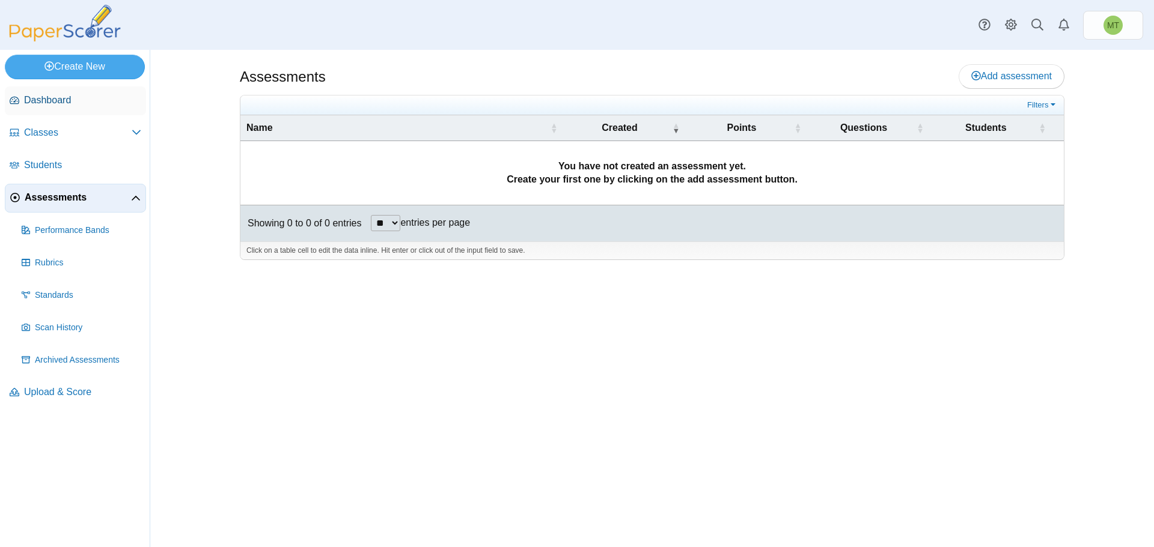
click at [64, 102] on span "Dashboard" at bounding box center [82, 100] width 117 height 13
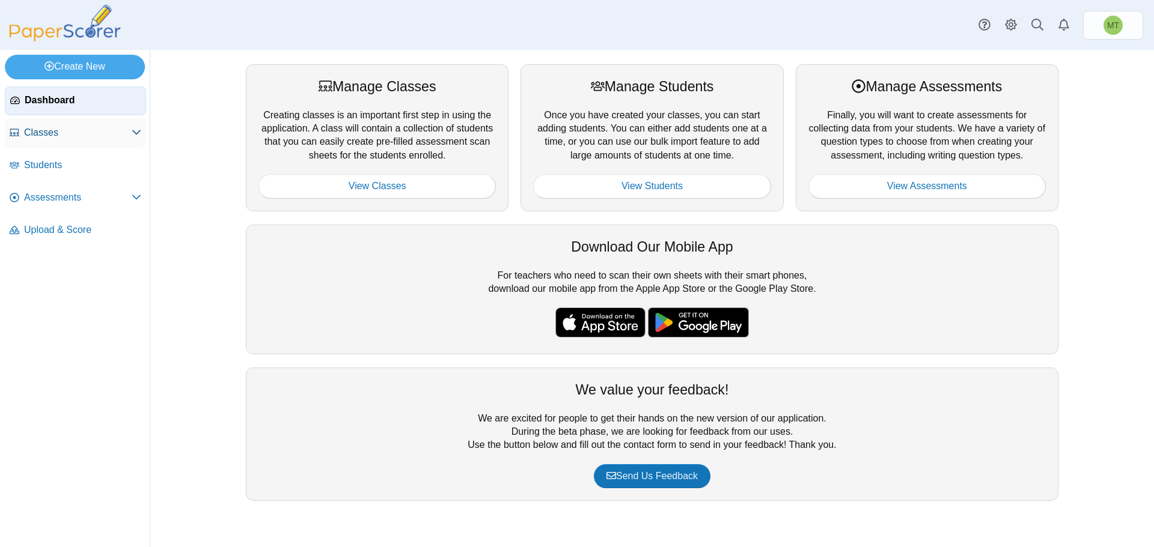
click at [139, 121] on link "Classes" at bounding box center [75, 133] width 141 height 29
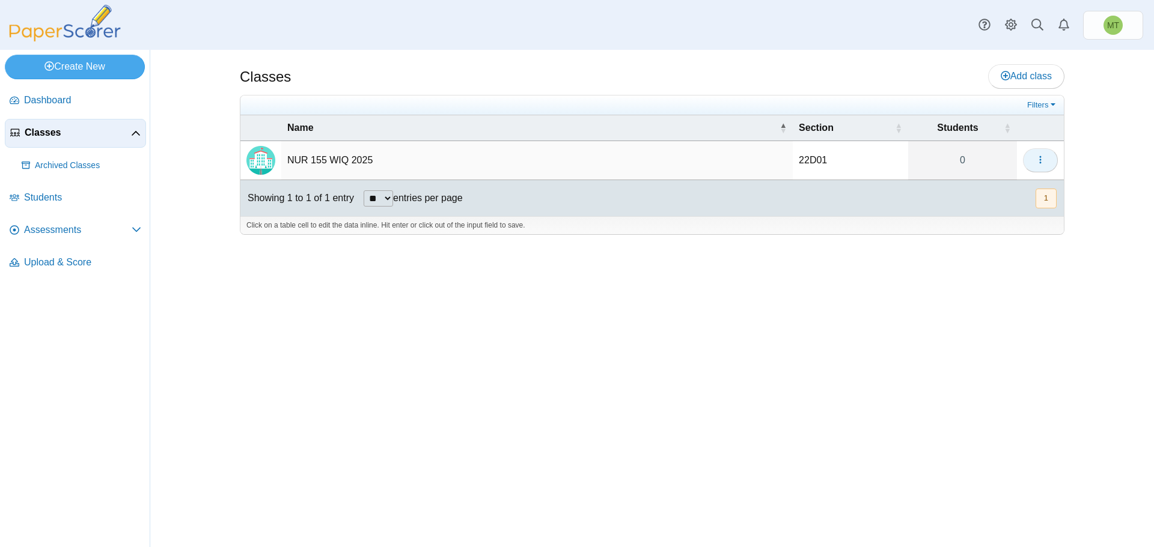
click at [1033, 161] on button "button" at bounding box center [1040, 160] width 35 height 24
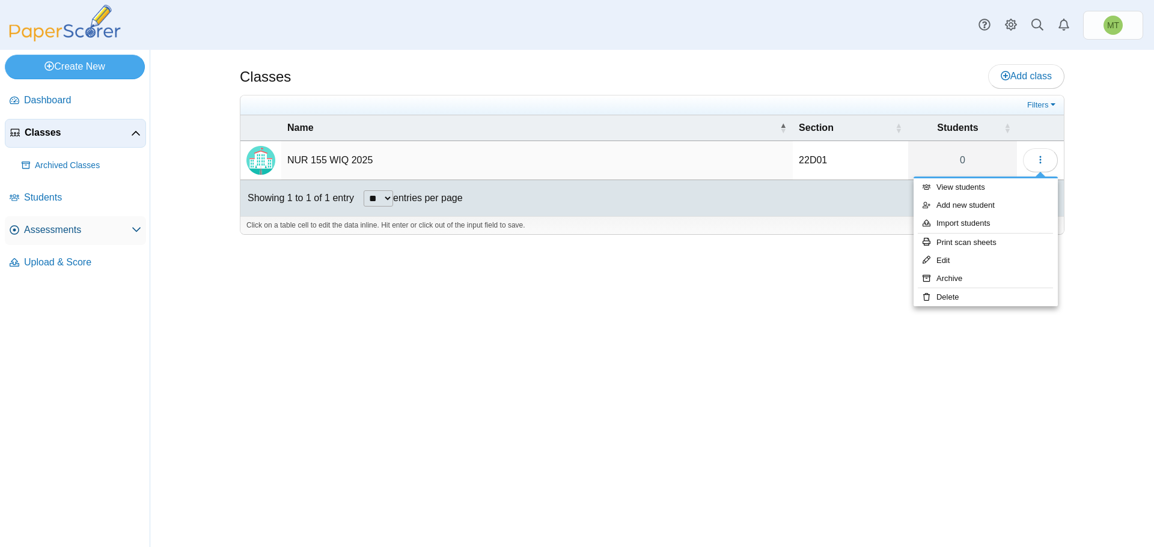
click at [68, 228] on span "Assessments" at bounding box center [78, 230] width 108 height 13
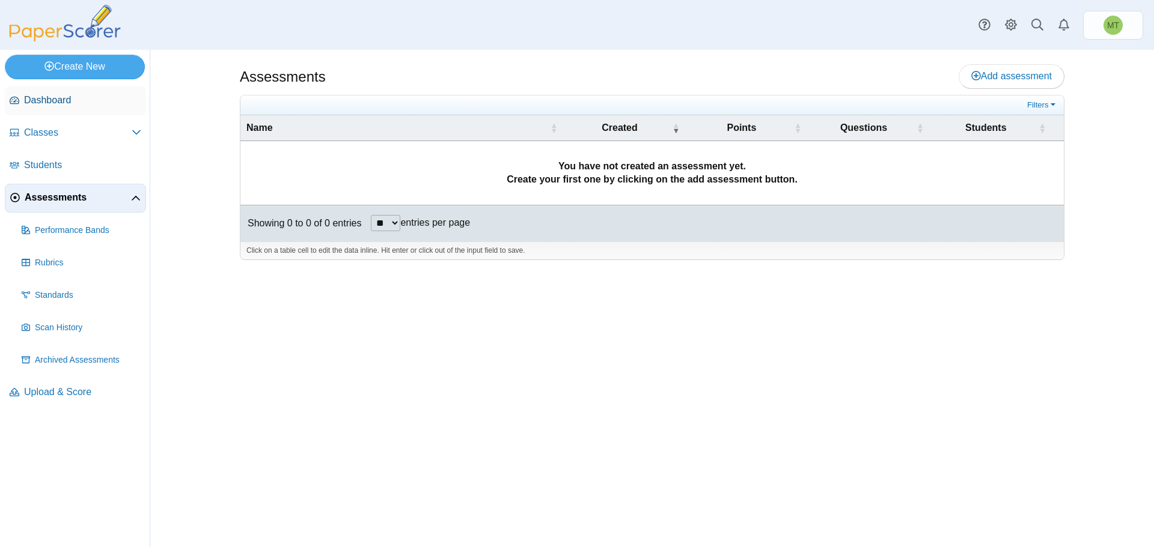
click at [55, 98] on span "Dashboard" at bounding box center [82, 100] width 117 height 13
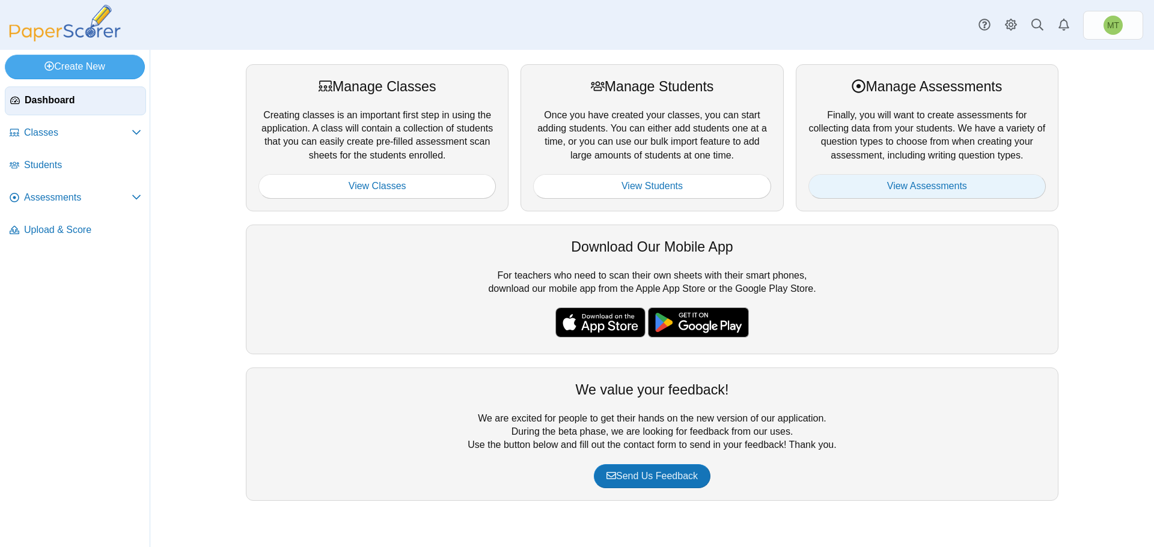
click at [930, 188] on link "View Assessments" at bounding box center [926, 186] width 237 height 24
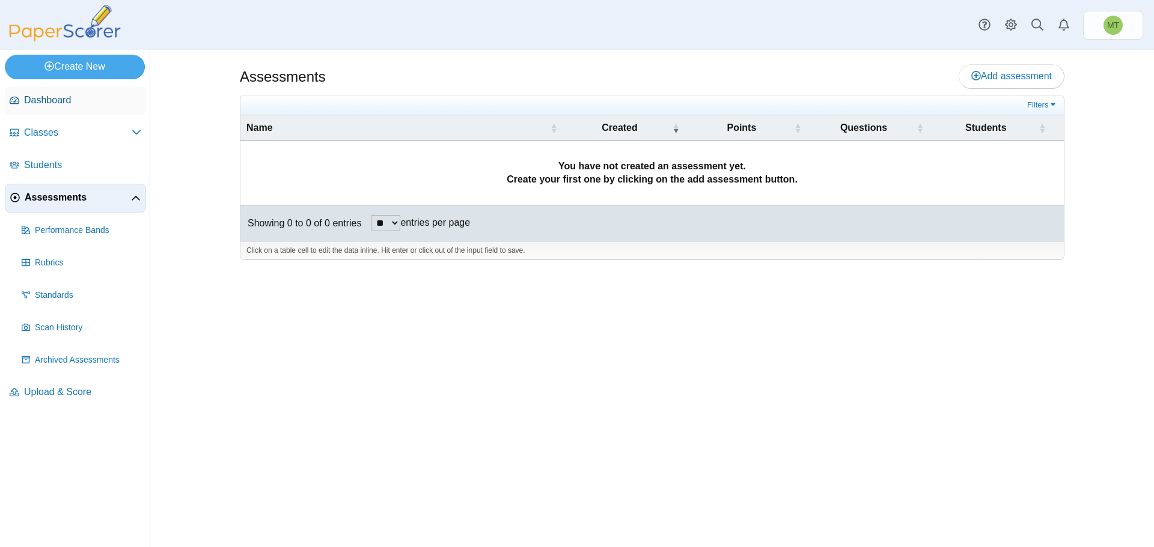
click at [59, 94] on span "Dashboard" at bounding box center [82, 100] width 117 height 13
